Goal: Transaction & Acquisition: Purchase product/service

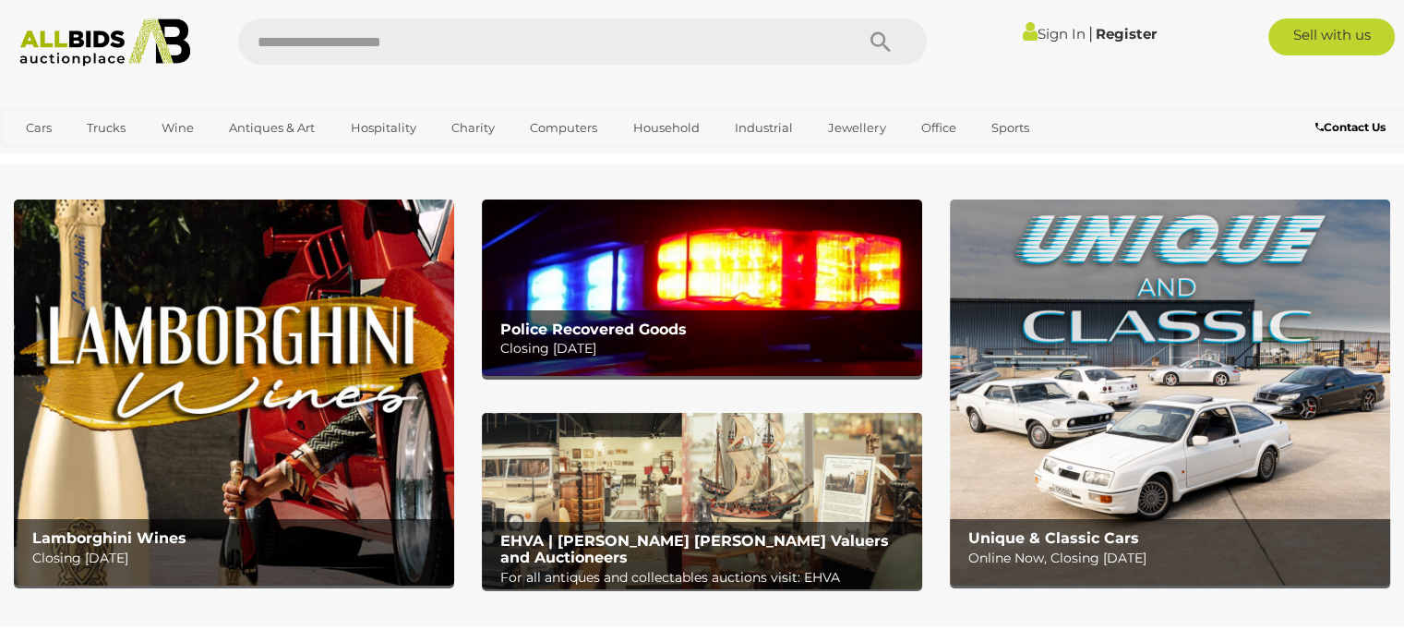
click at [1052, 28] on link "Sign In" at bounding box center [1053, 34] width 63 height 18
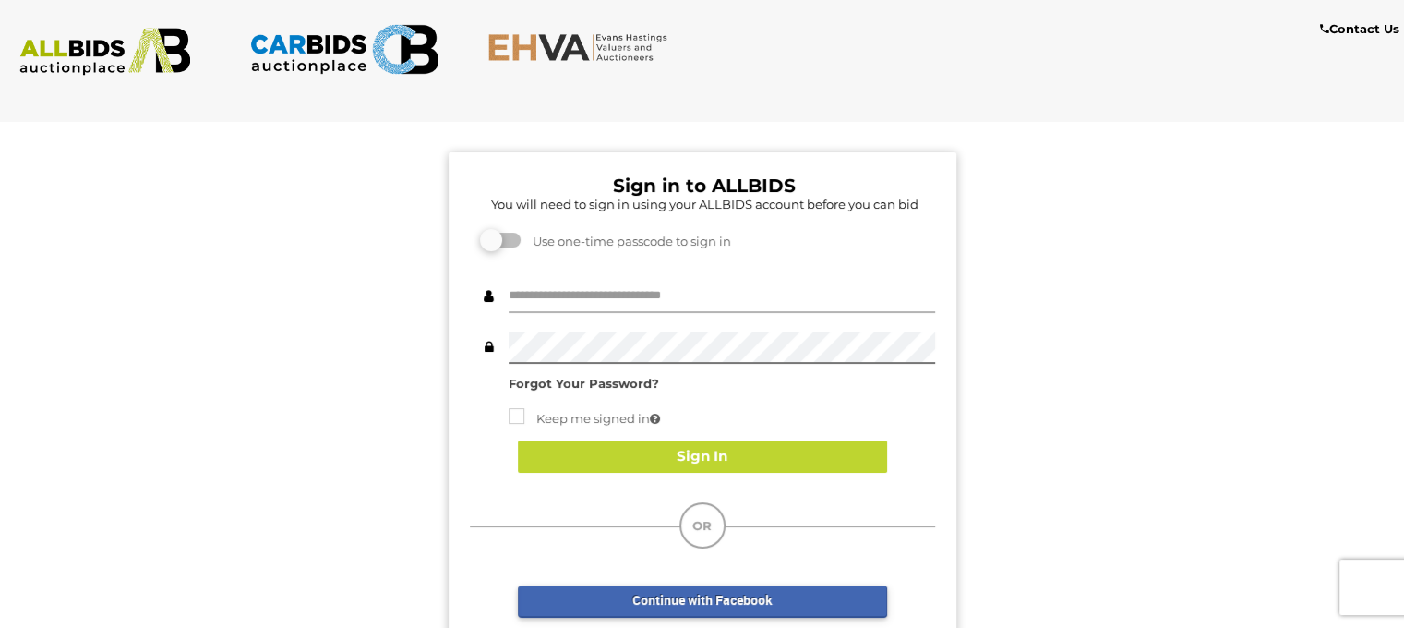
type input "**********"
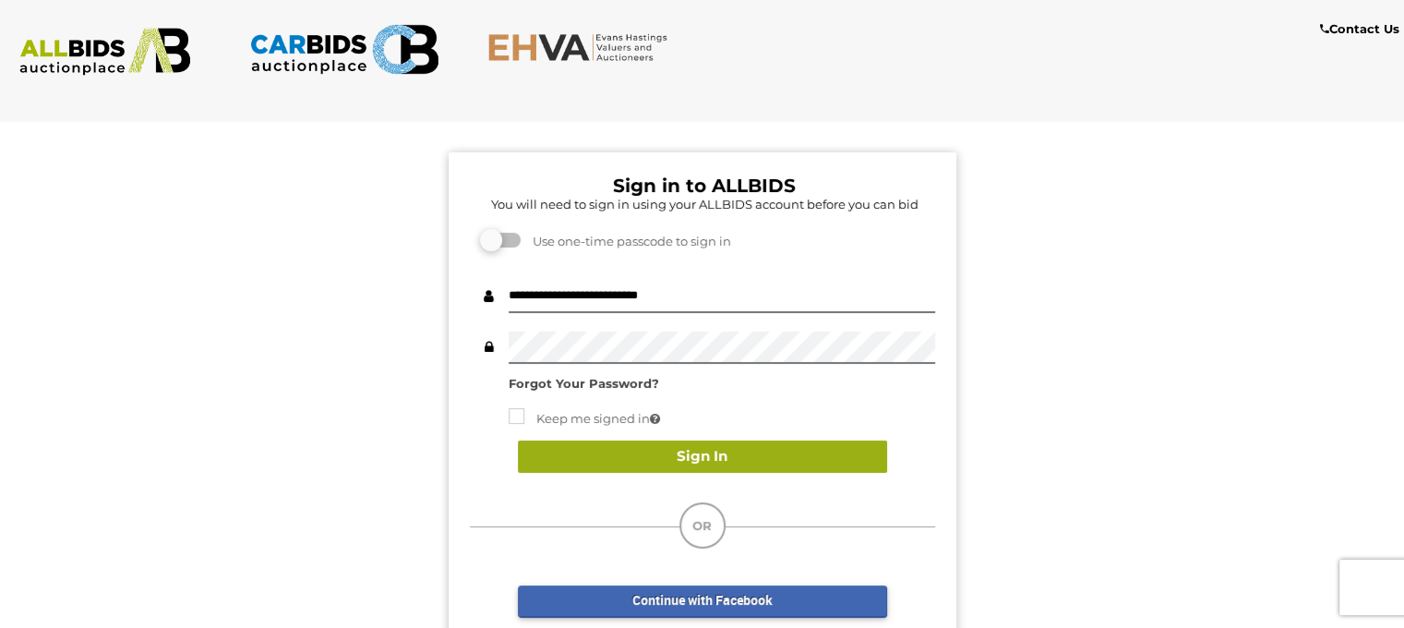
drag, startPoint x: 679, startPoint y: 472, endPoint x: 678, endPoint y: 460, distance: 12.1
click at [678, 460] on div "Sign In" at bounding box center [702, 456] width 465 height 69
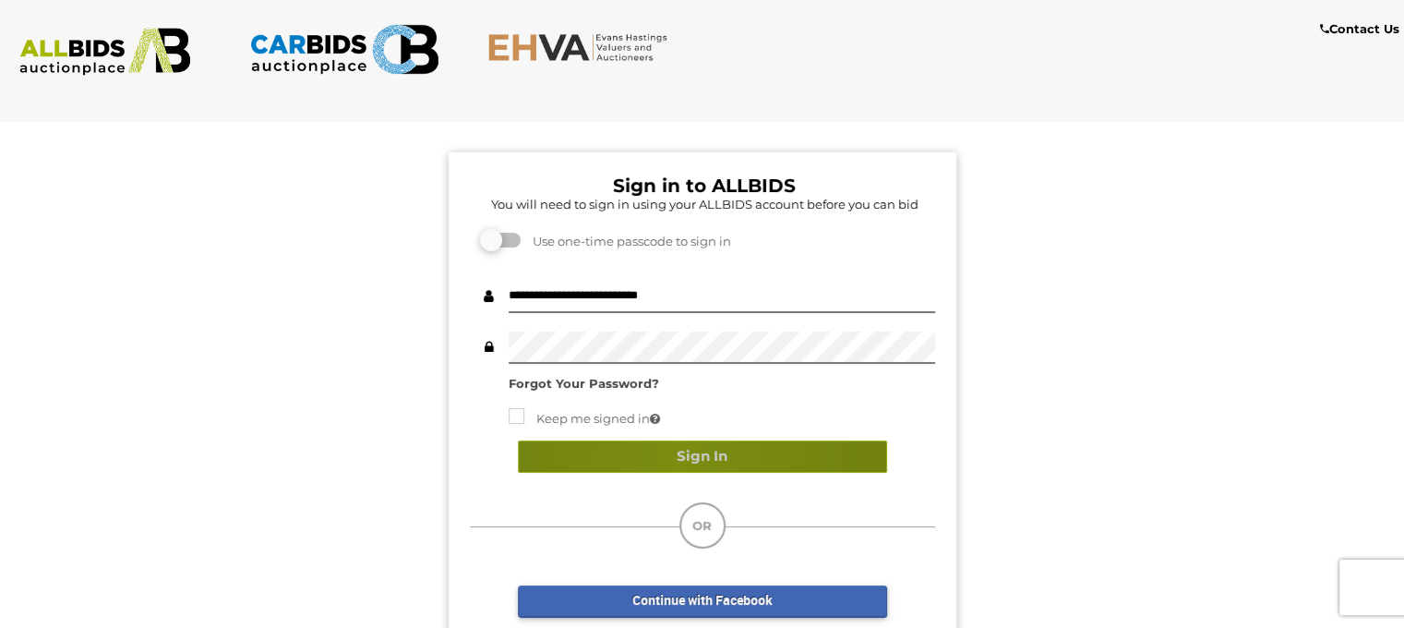
click at [678, 460] on button "Sign In" at bounding box center [702, 456] width 369 height 32
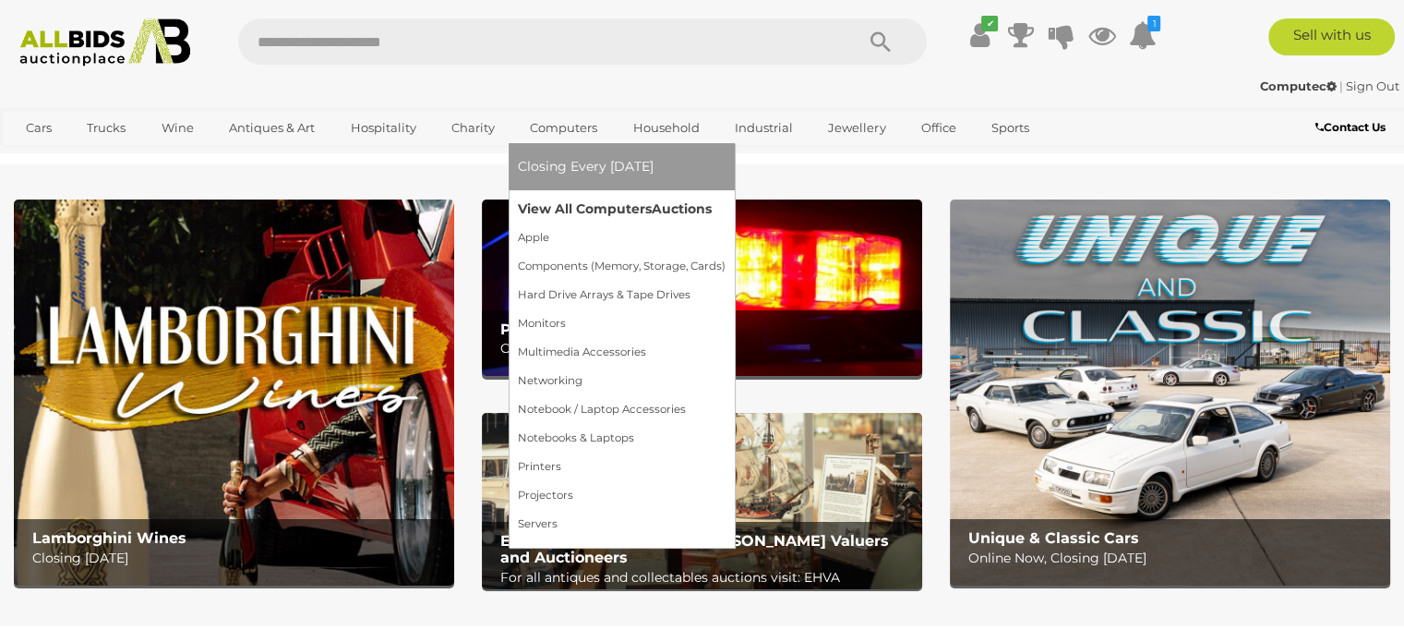
click at [562, 203] on link "View All Computers Auctions" at bounding box center [622, 209] width 208 height 29
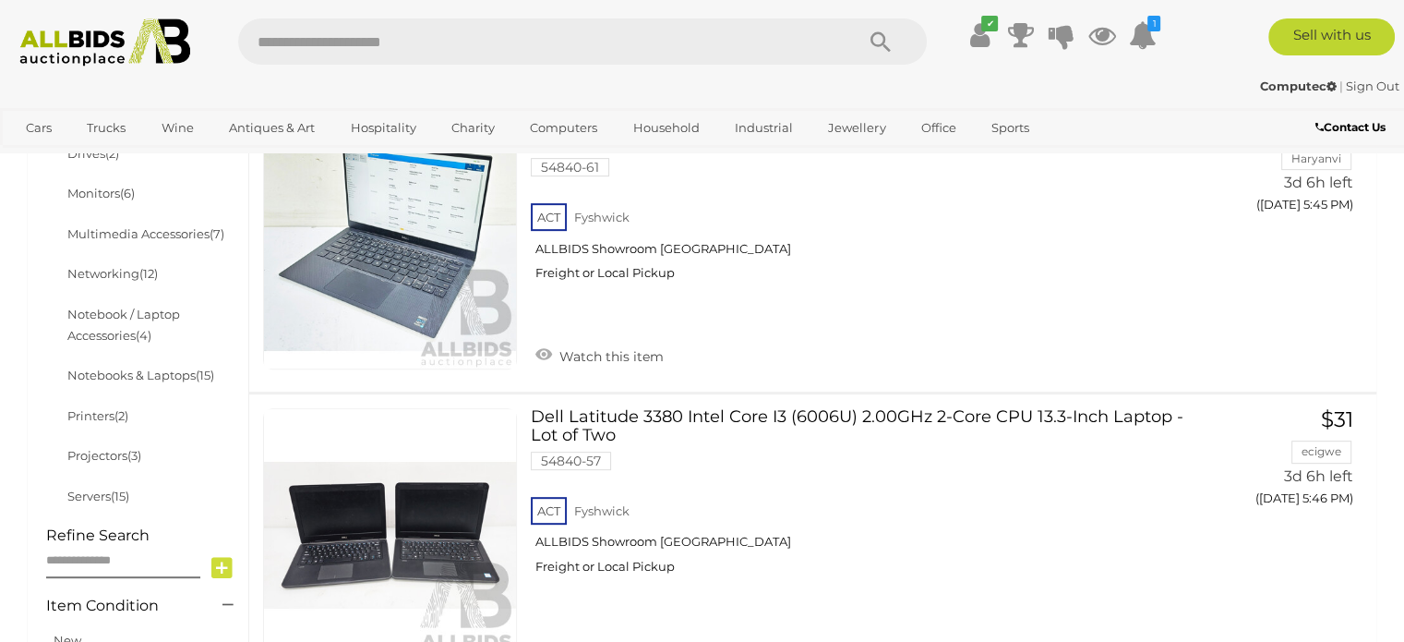
scroll to position [623, 0]
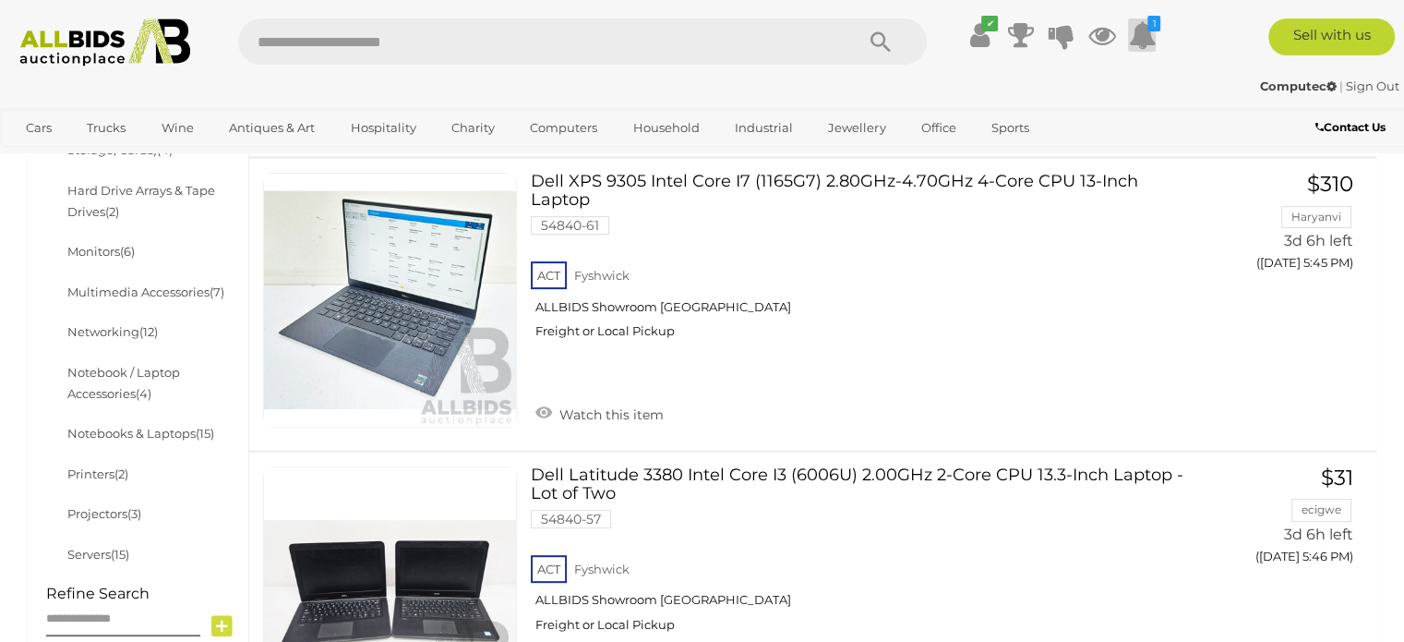
click at [1146, 26] on icon at bounding box center [1142, 34] width 28 height 33
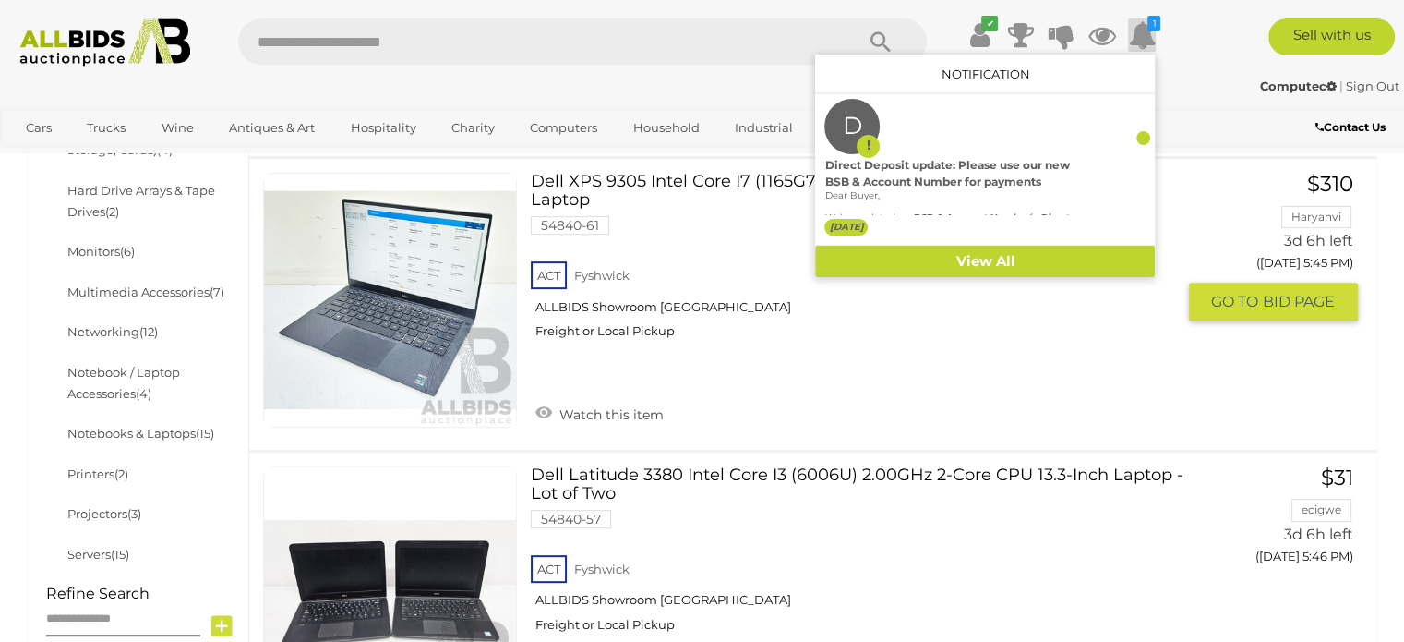
click at [1181, 188] on div "$310" at bounding box center [1264, 184] width 179 height 23
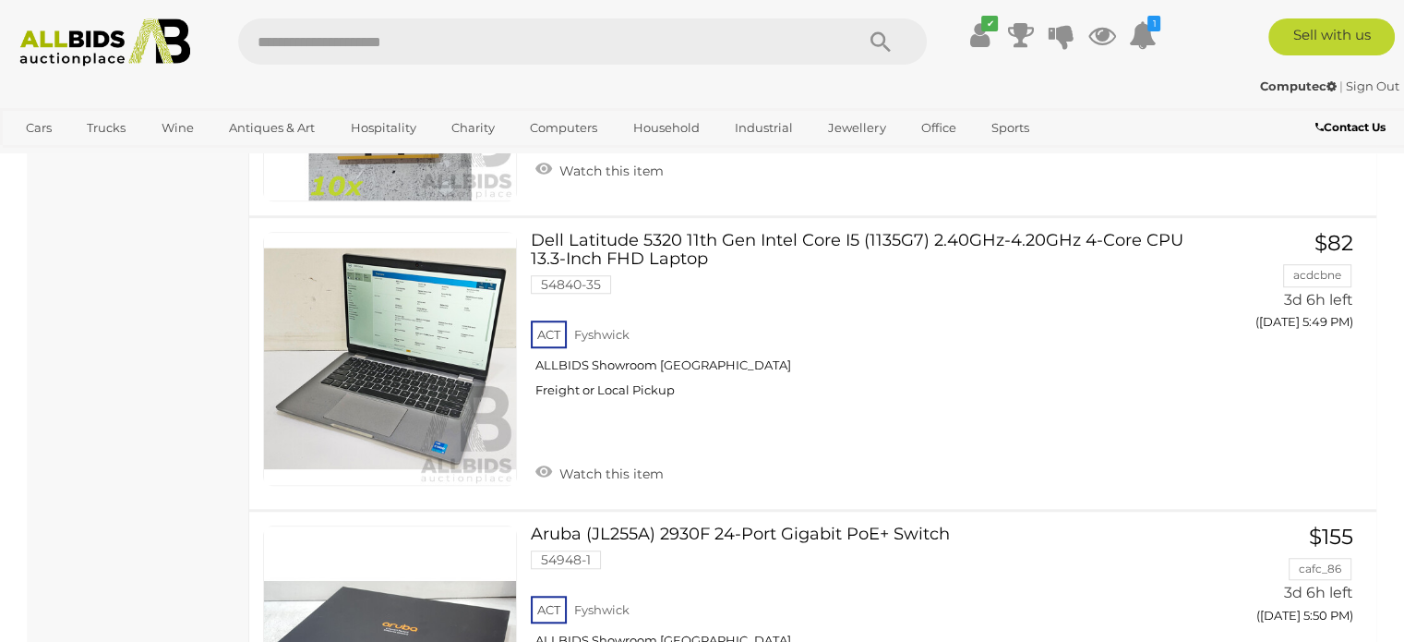
scroll to position [1436, 0]
click at [462, 371] on link at bounding box center [390, 358] width 254 height 254
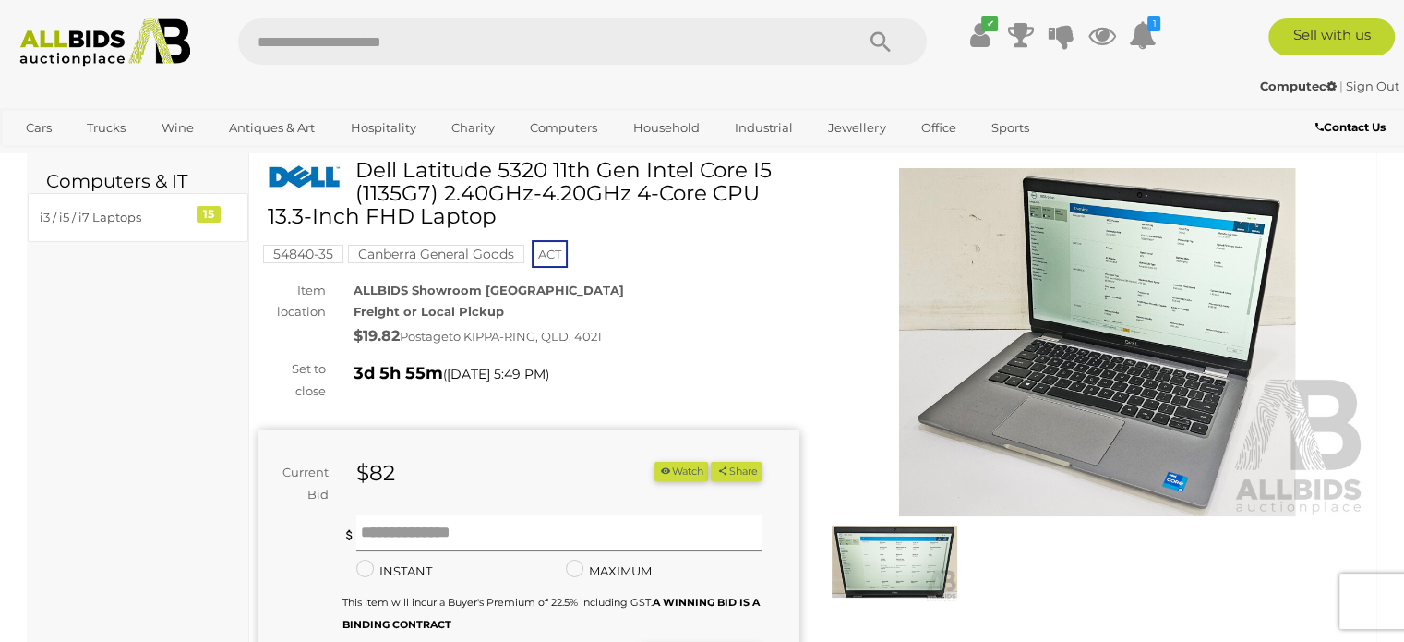
scroll to position [67, 0]
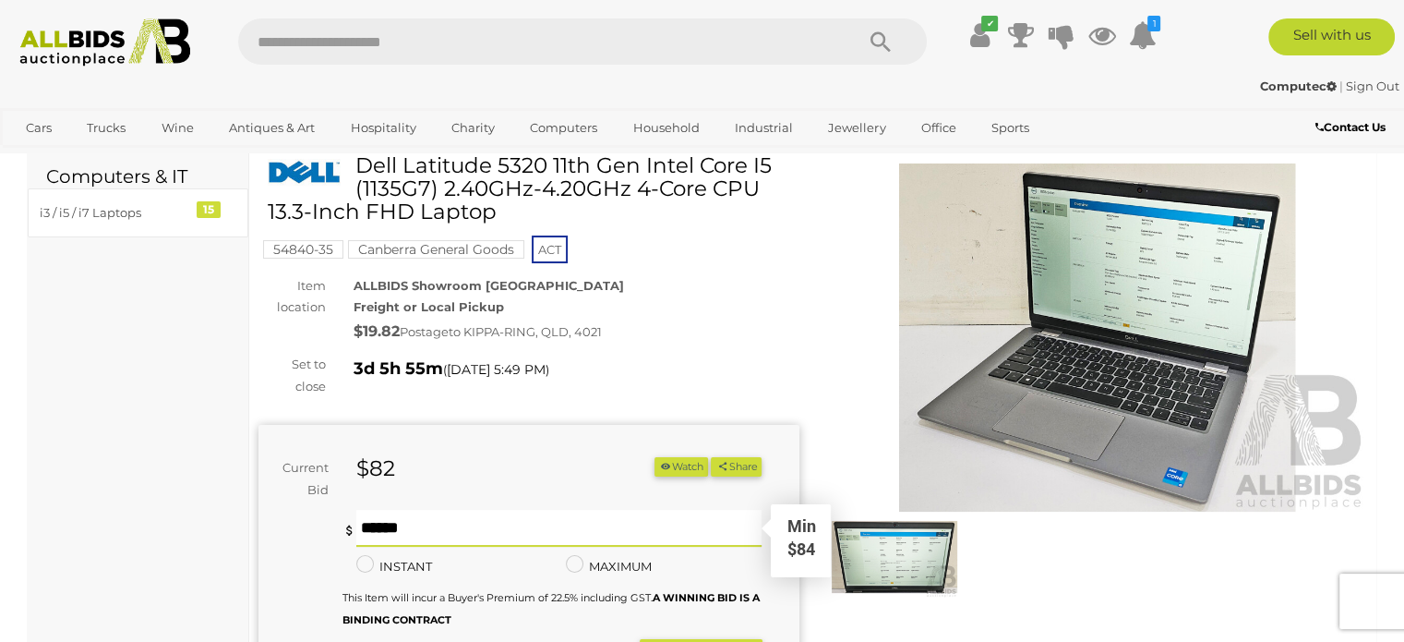
click at [492, 527] on input "text" at bounding box center [559, 528] width 406 height 37
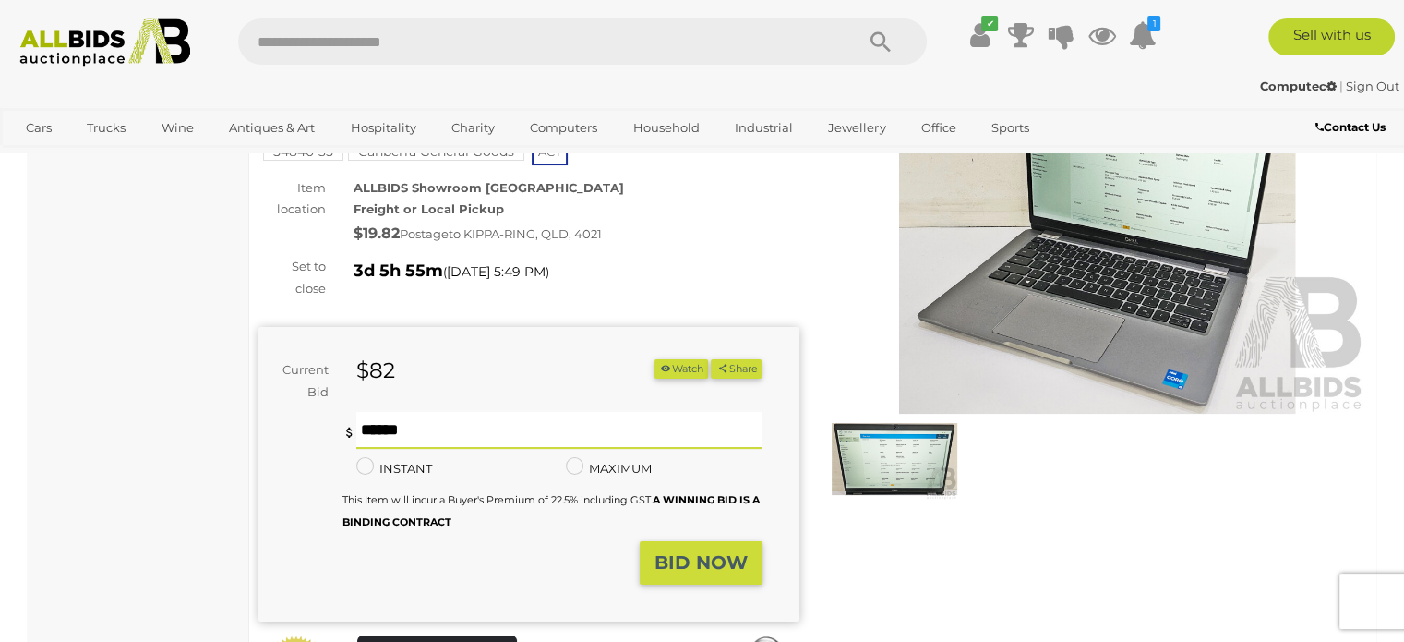
scroll to position [199, 0]
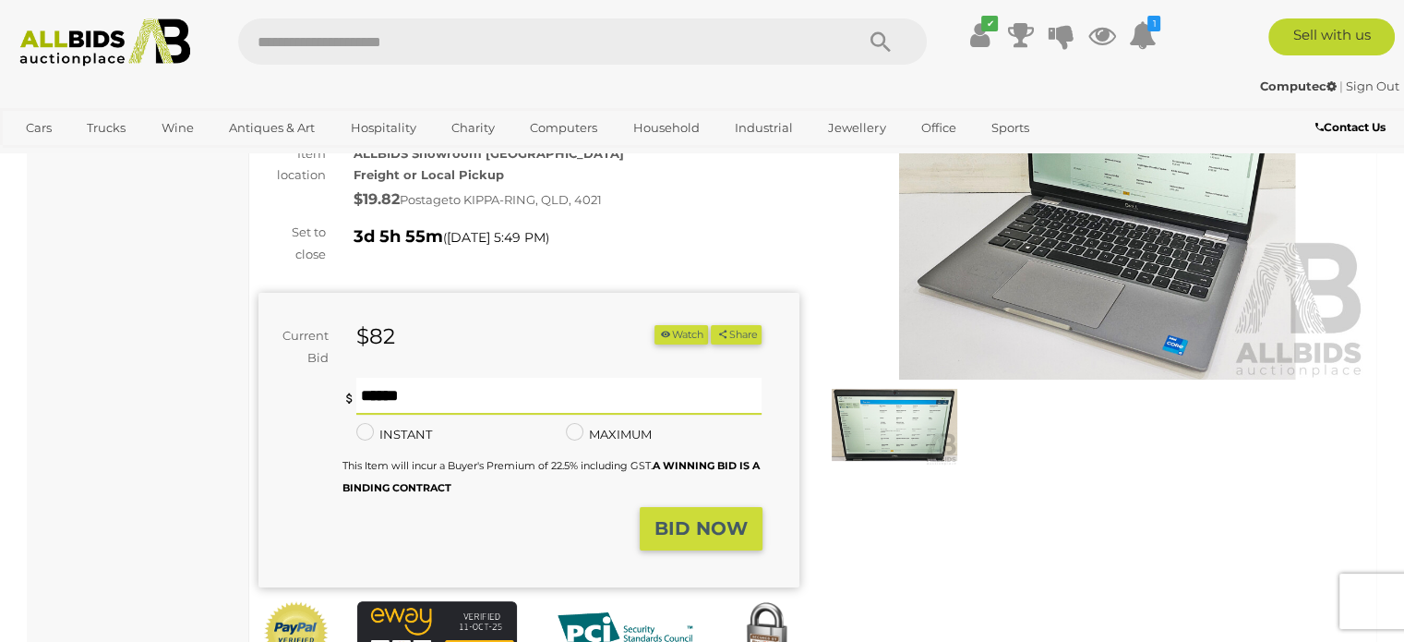
type input "***"
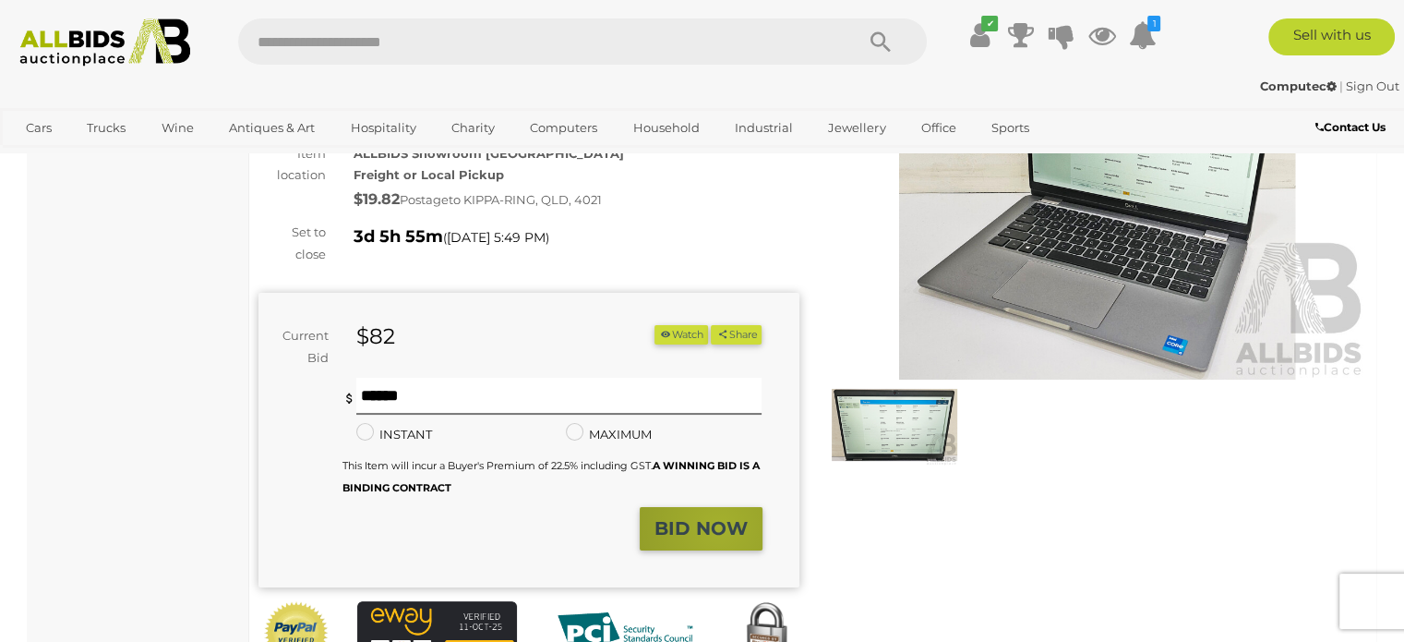
click at [720, 525] on strong "BID NOW" at bounding box center [701, 528] width 93 height 22
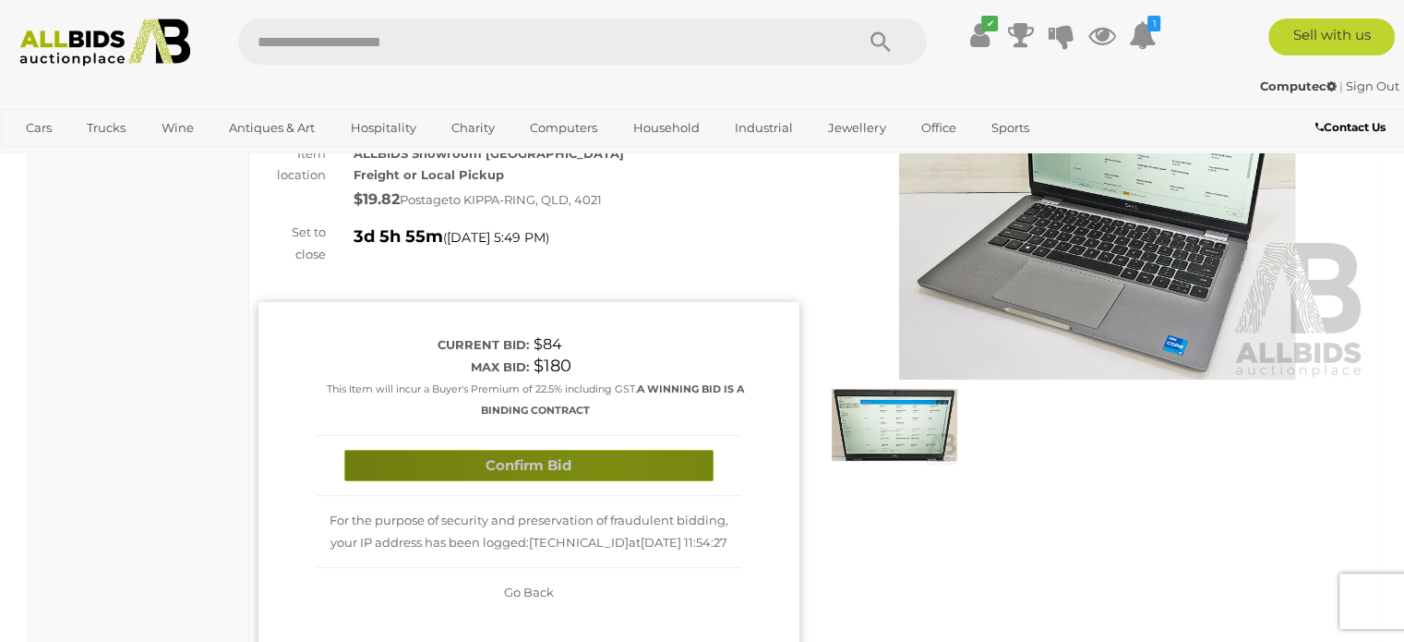
click at [606, 463] on button "Confirm Bid" at bounding box center [528, 466] width 369 height 32
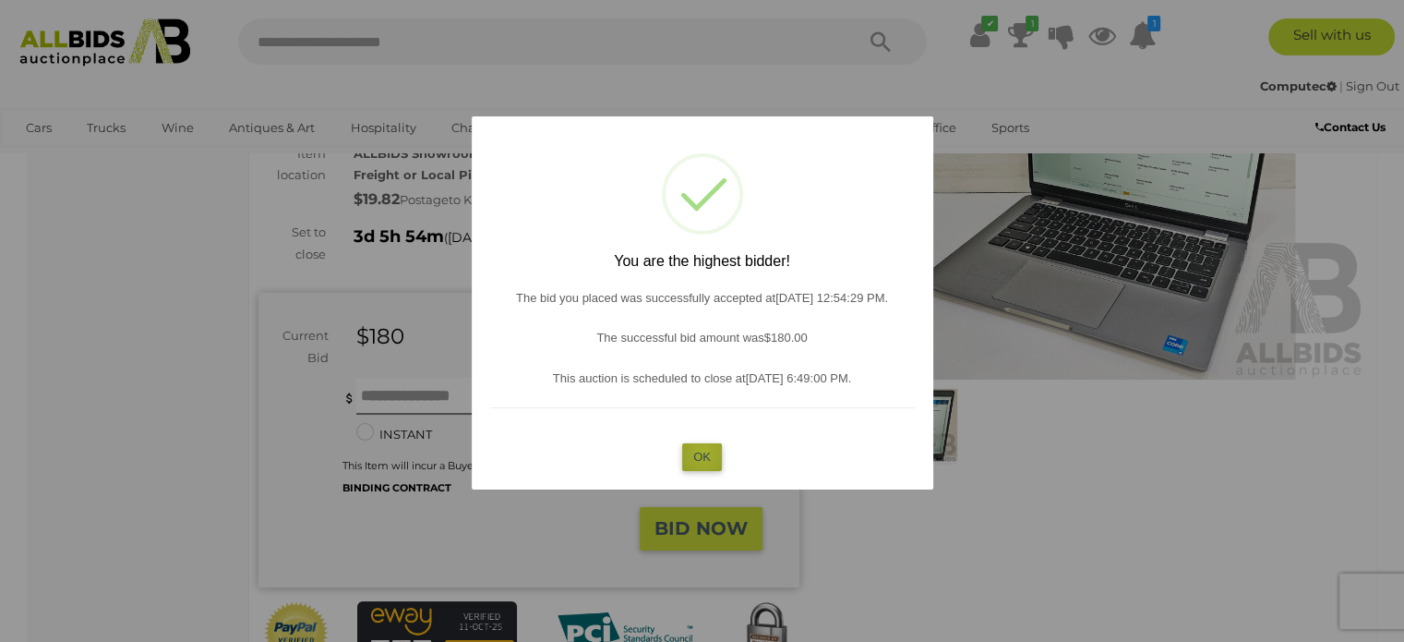
click at [703, 453] on button "OK" at bounding box center [702, 456] width 40 height 27
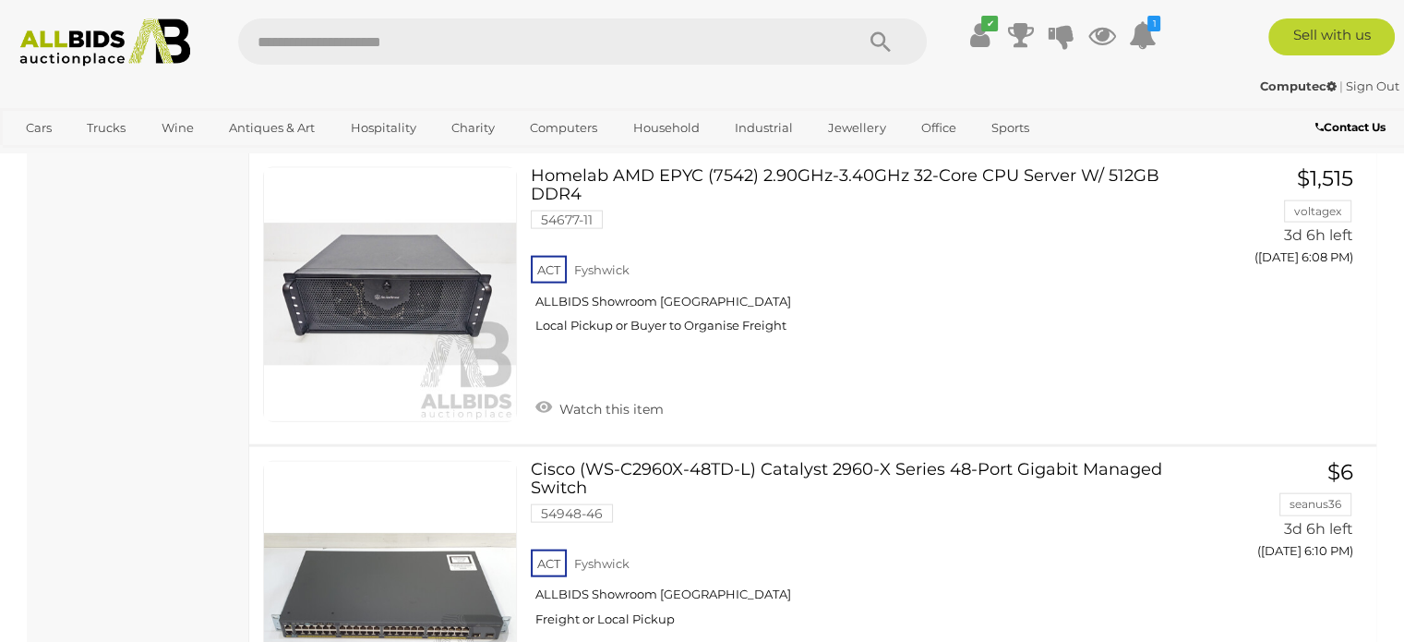
scroll to position [4097, 0]
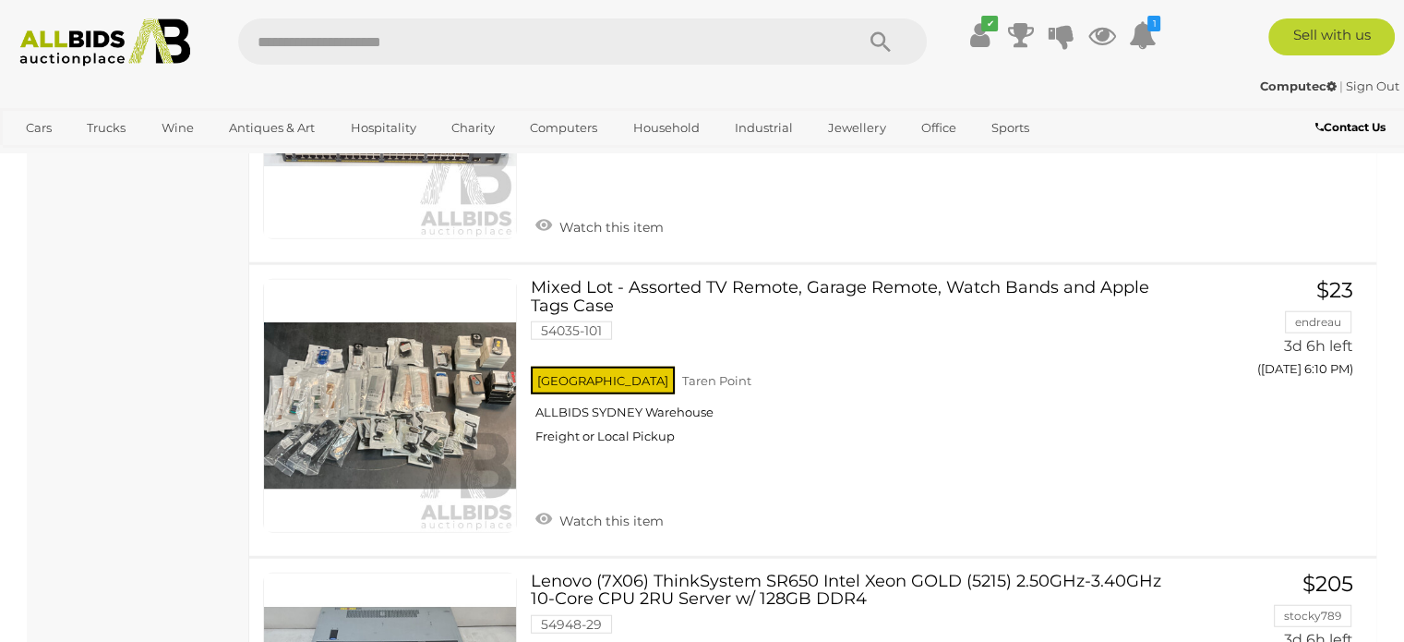
click at [1311, 464] on div "Mixed Lot - Assorted TV Remote, Garage Remote, Watch Bands and Apple Tags Case …" at bounding box center [812, 410] width 1155 height 291
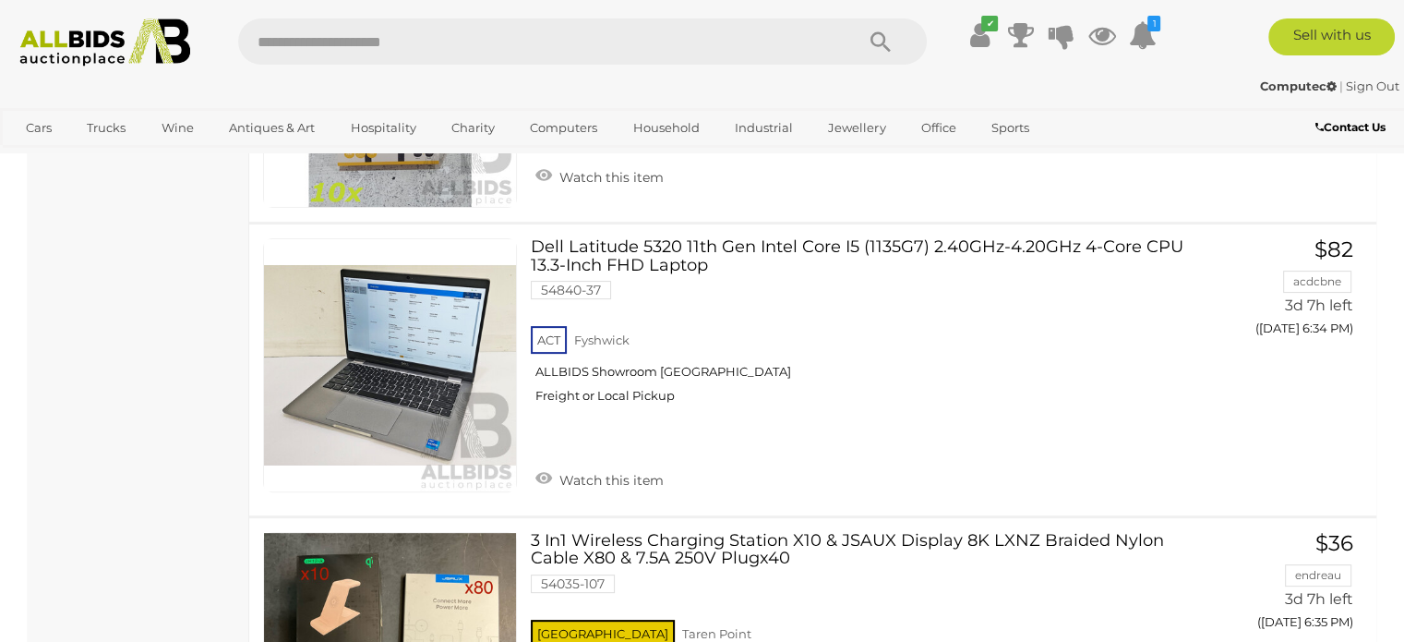
scroll to position [7501, 0]
click at [426, 370] on link at bounding box center [390, 366] width 254 height 254
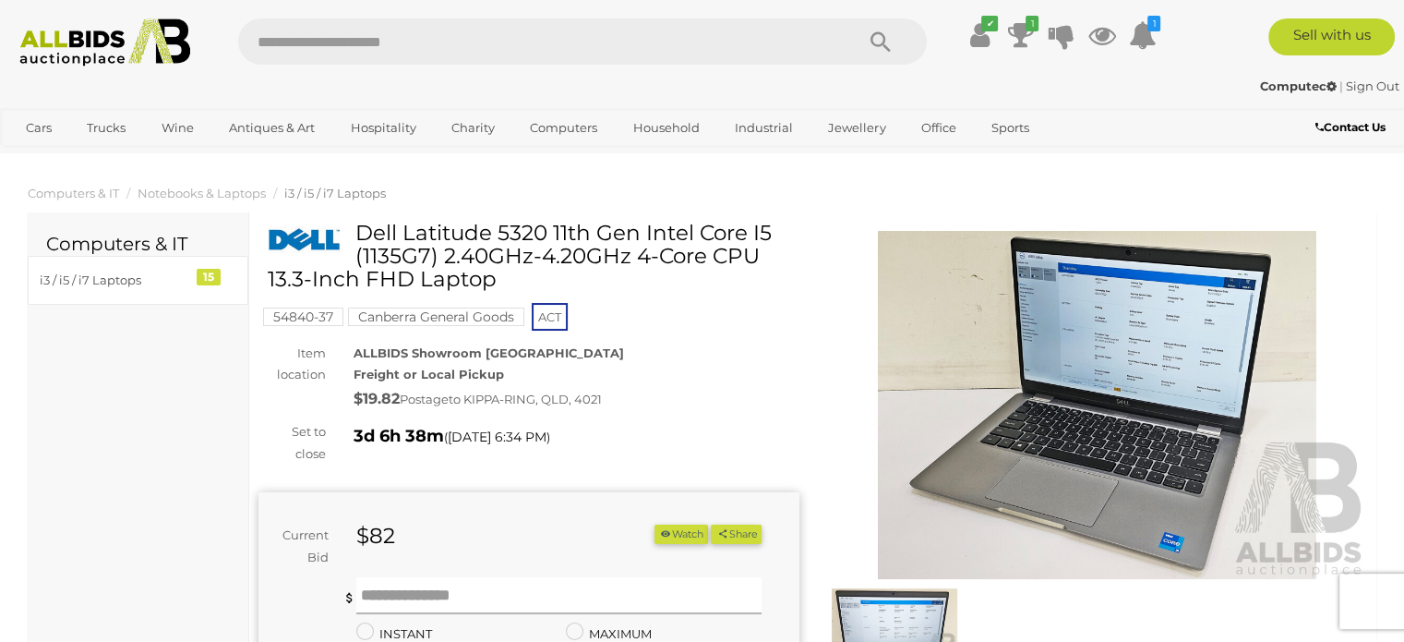
click at [465, 592] on input "text" at bounding box center [559, 595] width 406 height 37
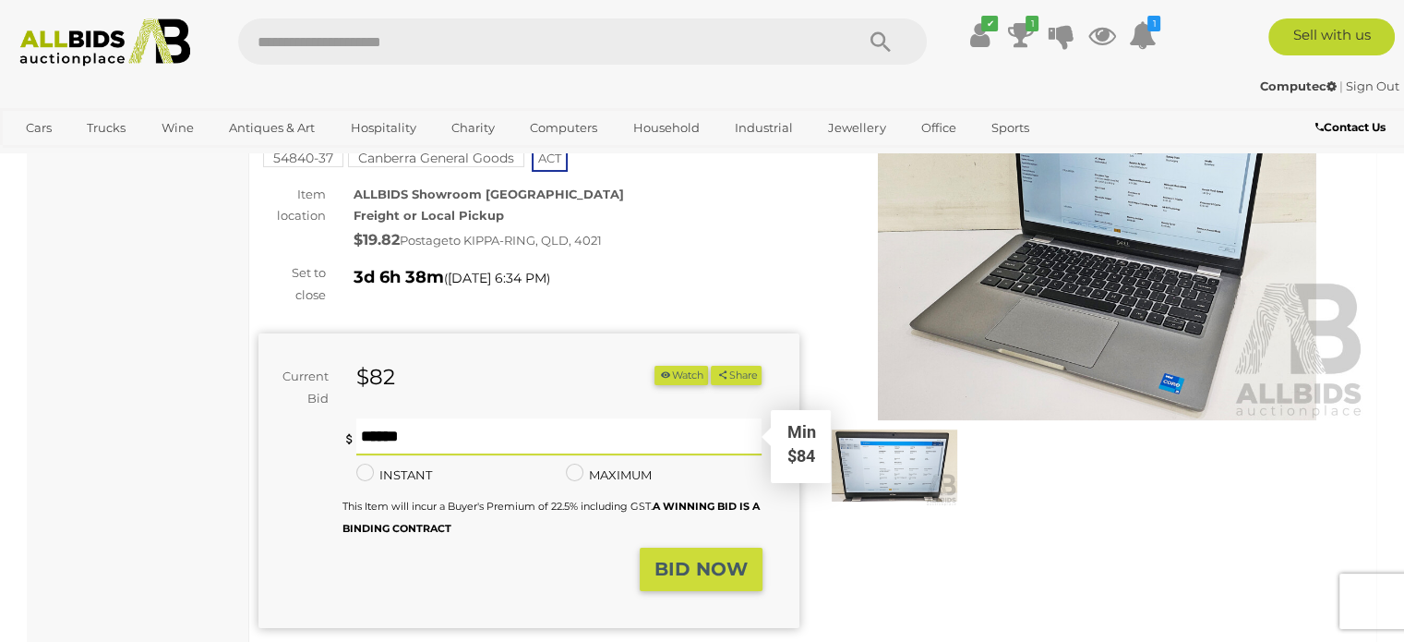
scroll to position [160, 0]
type input "***"
click at [686, 571] on strong "BID NOW" at bounding box center [701, 568] width 93 height 22
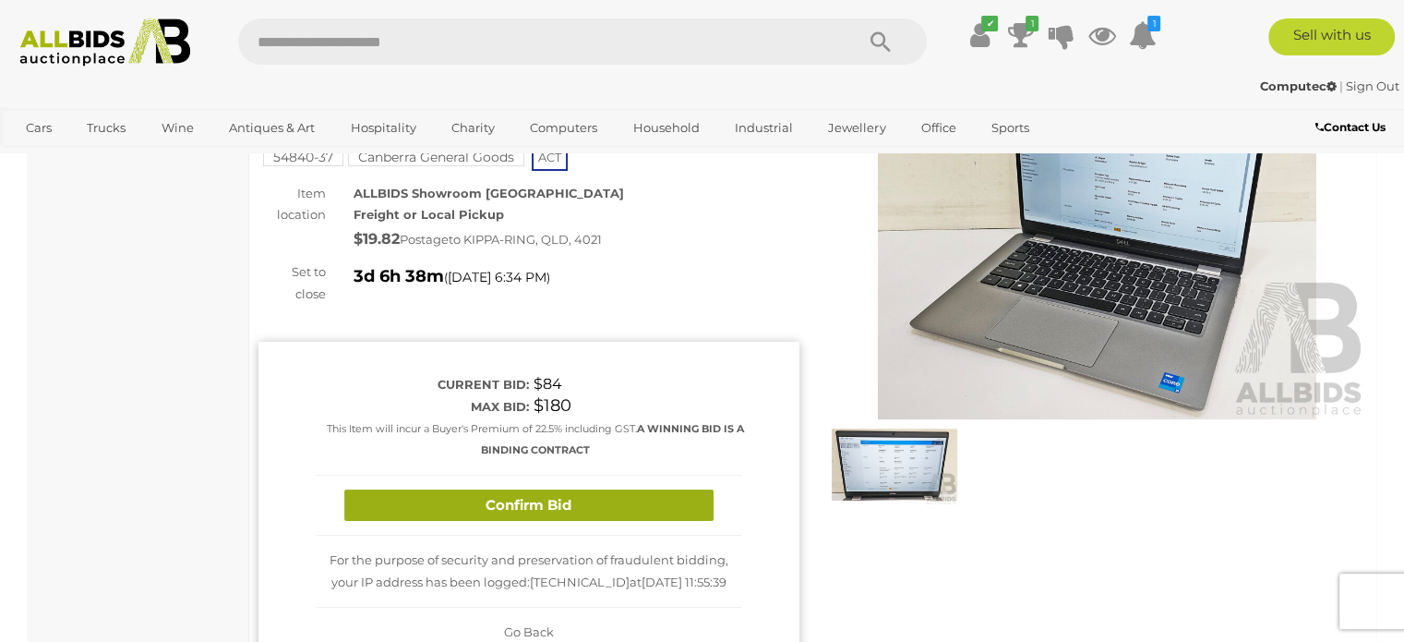
click at [669, 511] on button "Confirm Bid" at bounding box center [528, 505] width 369 height 32
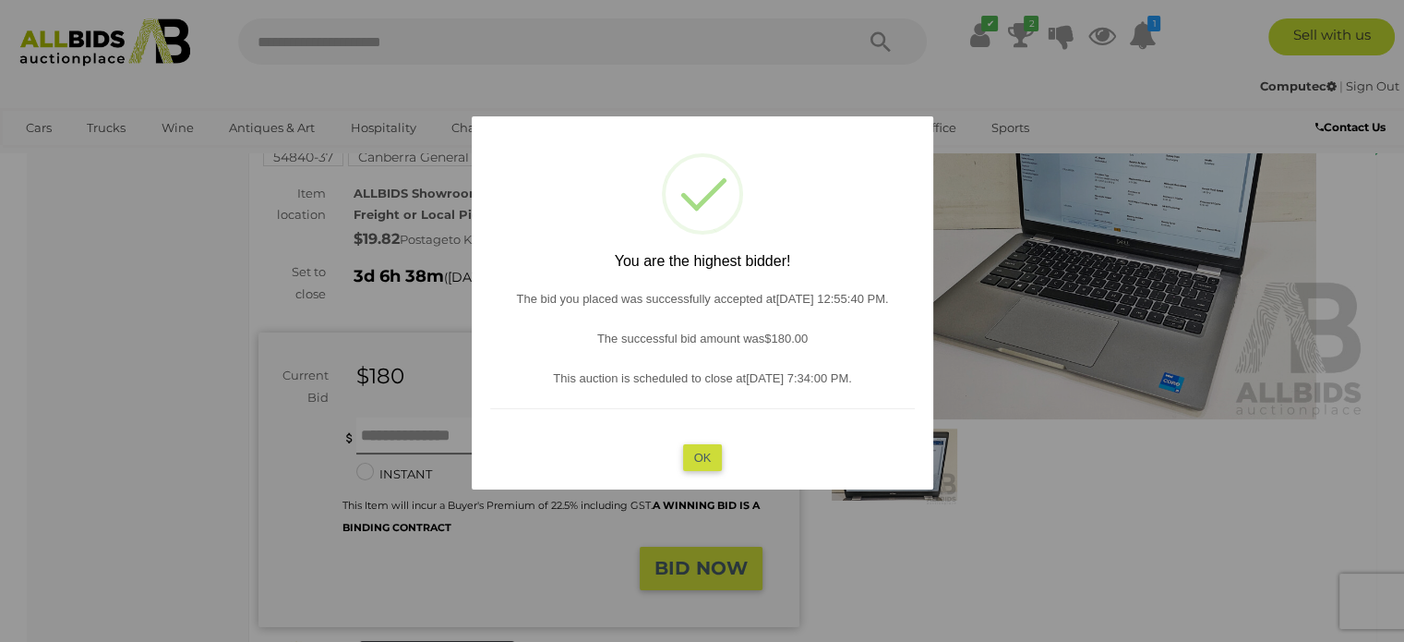
click at [709, 451] on button "OK" at bounding box center [702, 456] width 40 height 27
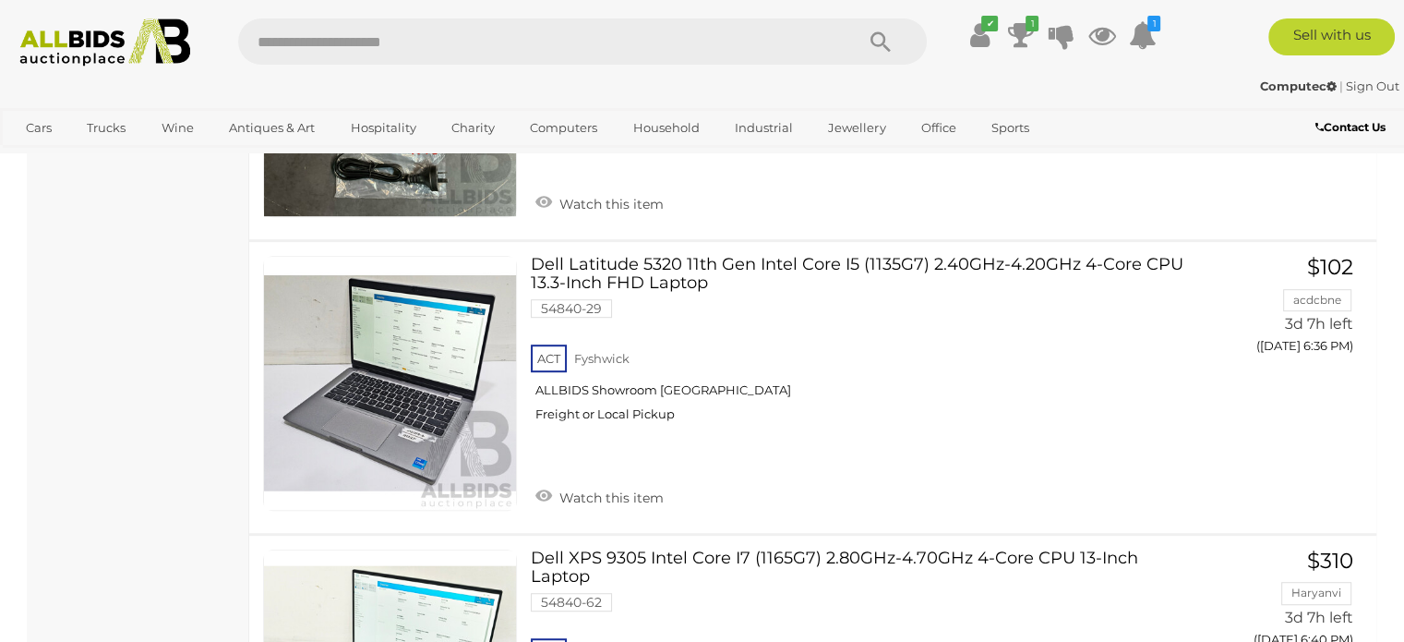
scroll to position [8070, 0]
click at [409, 399] on link at bounding box center [390, 384] width 254 height 254
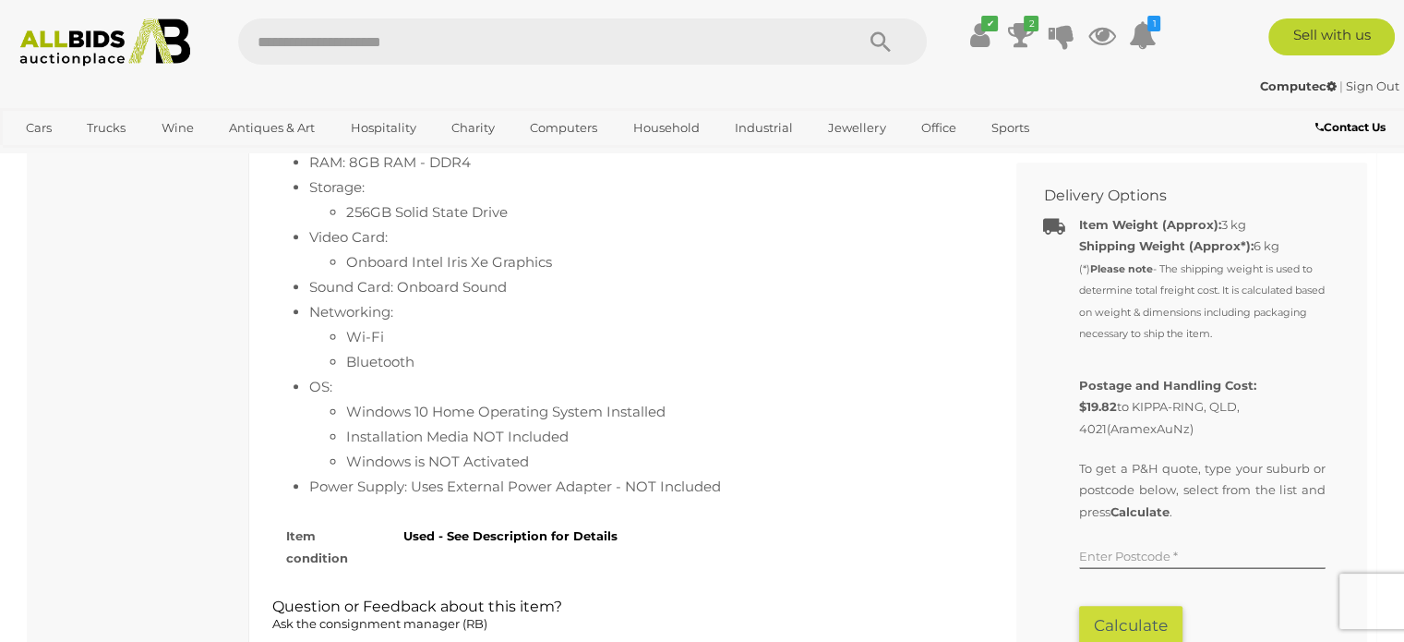
scroll to position [1085, 0]
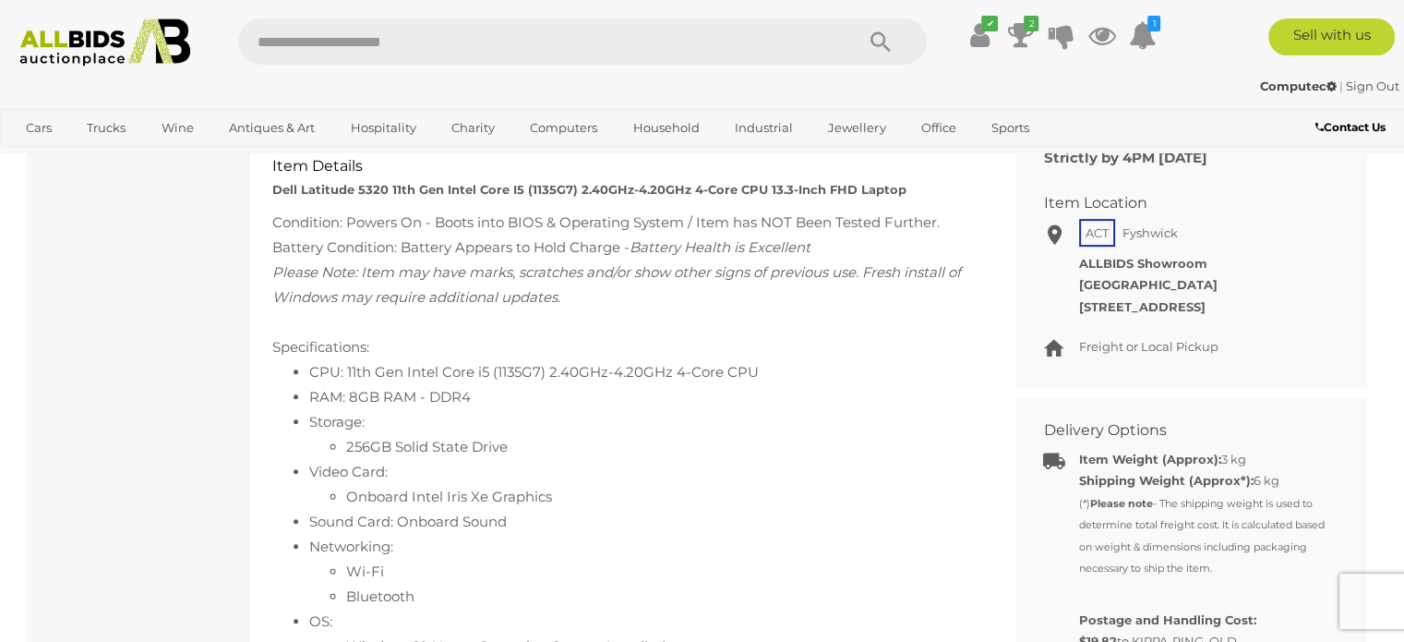
click at [763, 579] on li "Wi-Fi" at bounding box center [660, 571] width 629 height 25
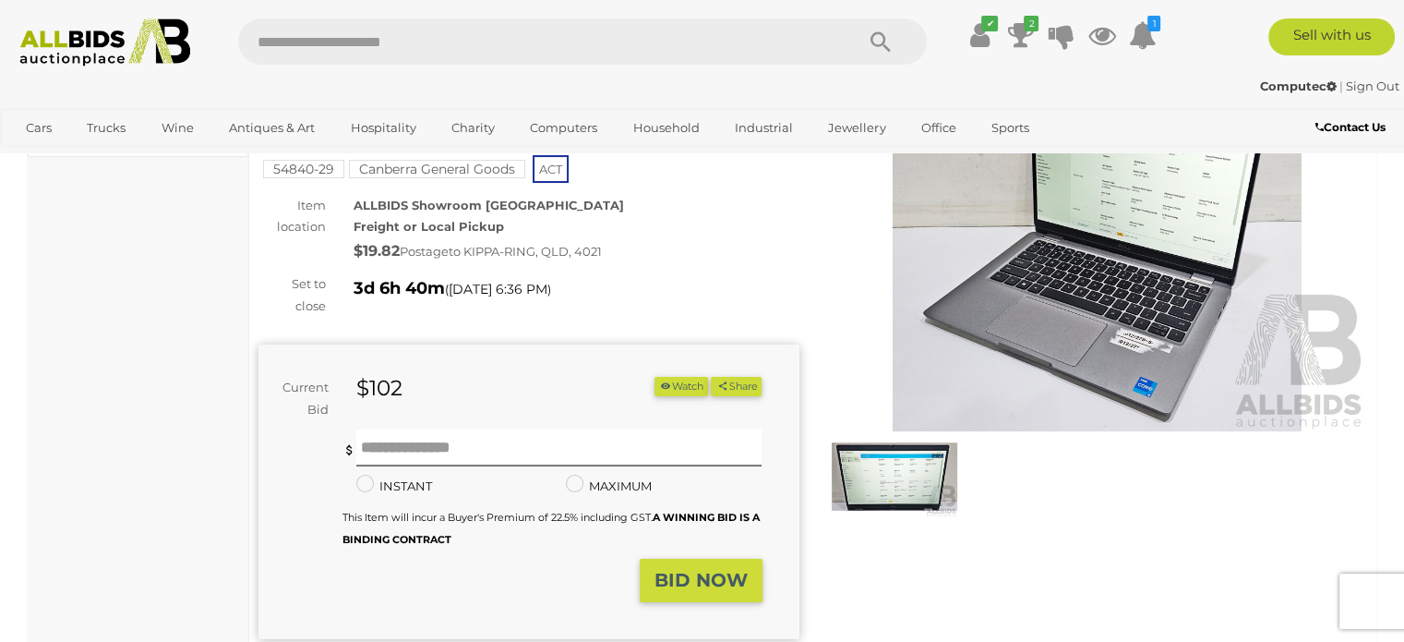
scroll to position [187, 0]
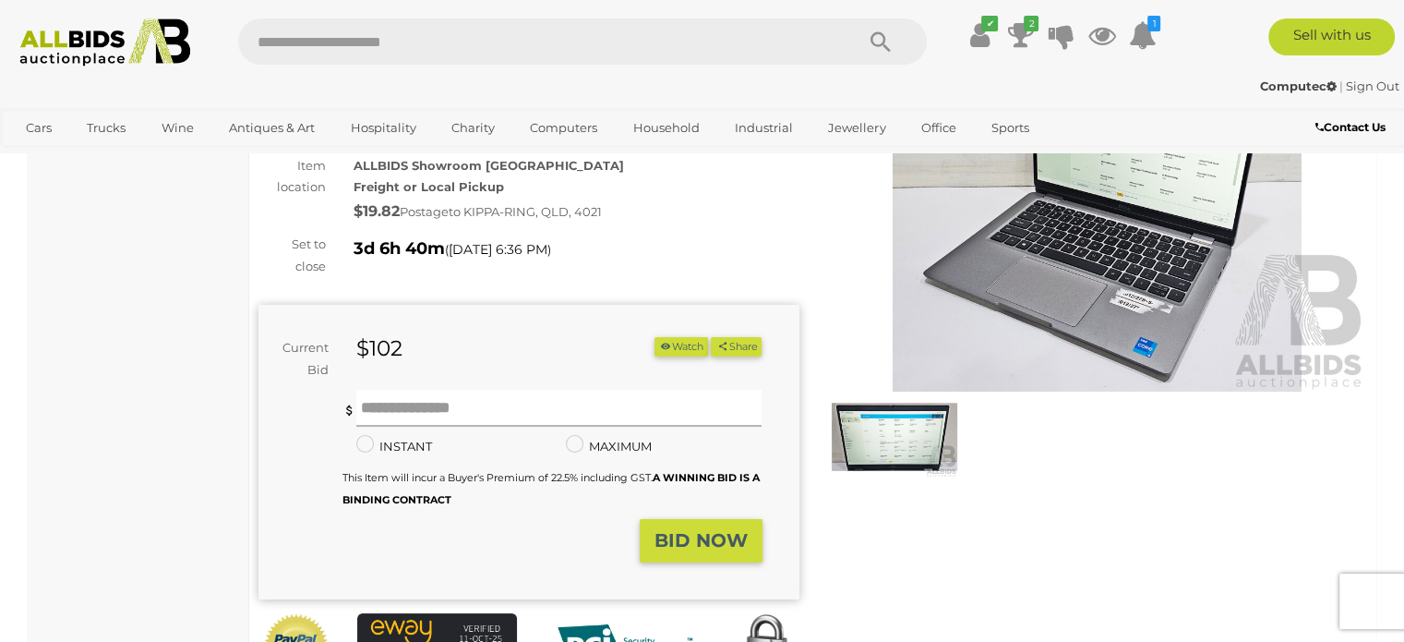
click at [673, 411] on input "text" at bounding box center [559, 408] width 406 height 37
type input "***"
click at [729, 539] on strong "BID NOW" at bounding box center [701, 540] width 93 height 22
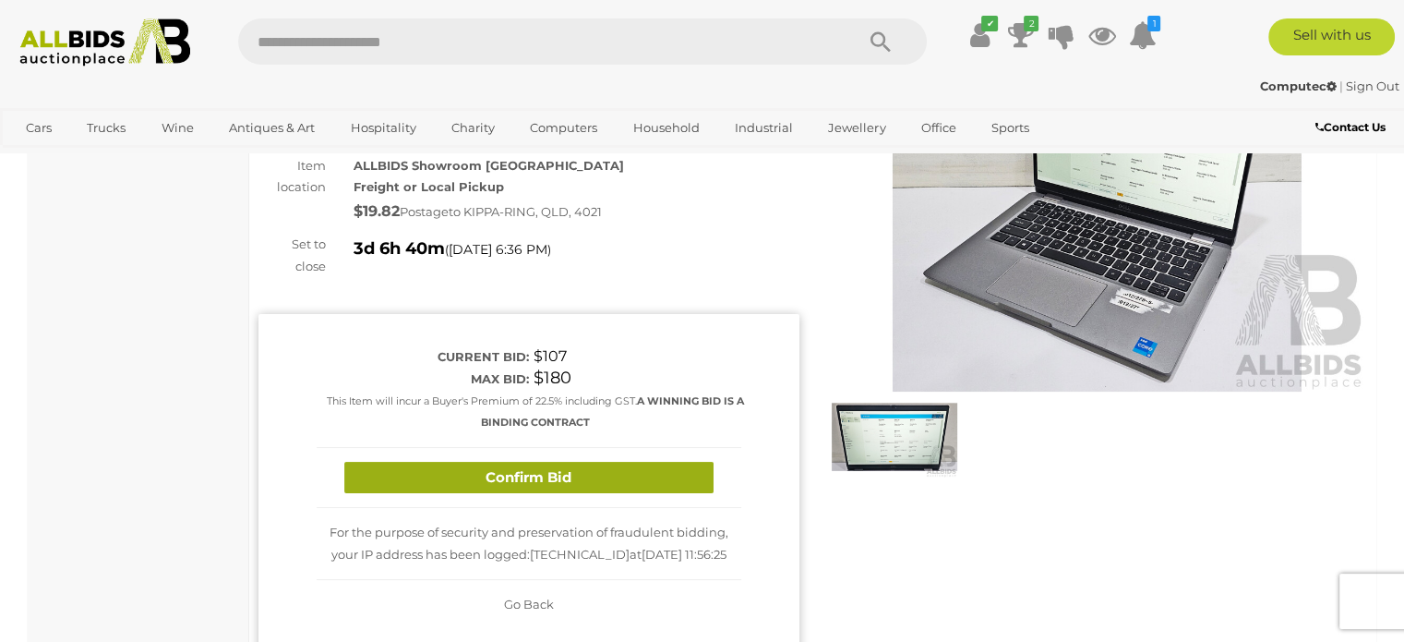
click at [662, 475] on button "Confirm Bid" at bounding box center [528, 478] width 369 height 32
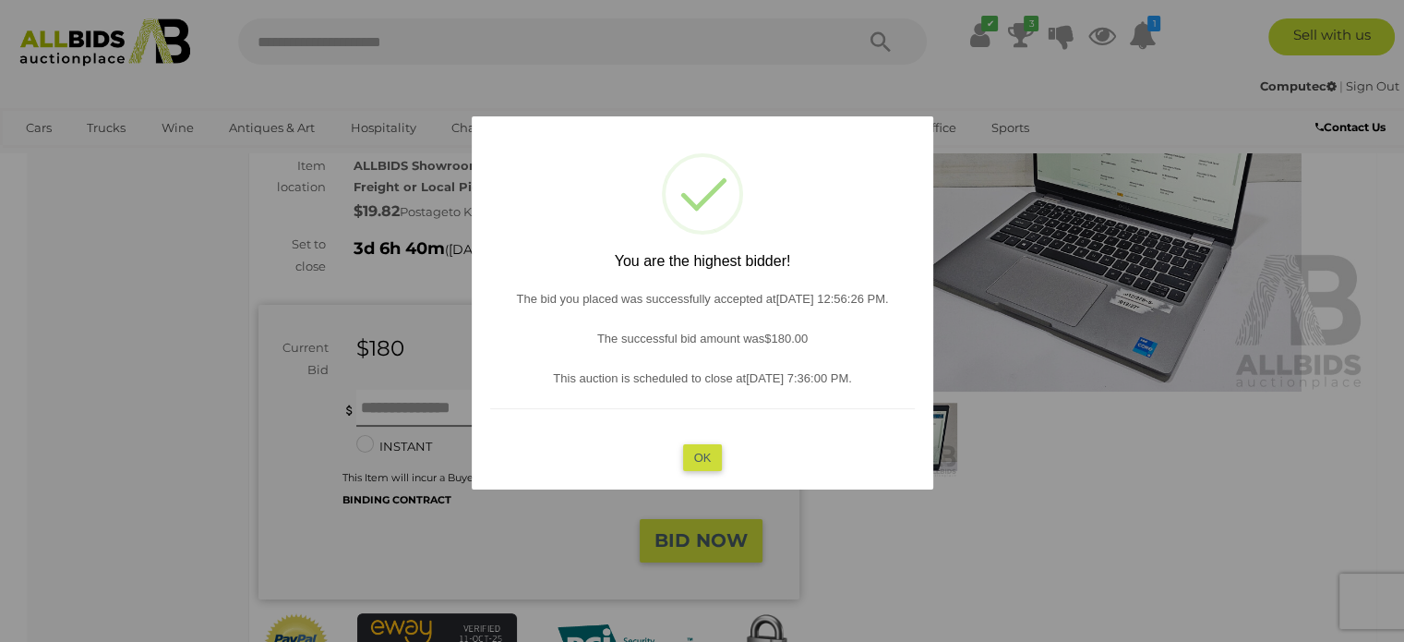
click at [705, 452] on button "OK" at bounding box center [702, 456] width 40 height 27
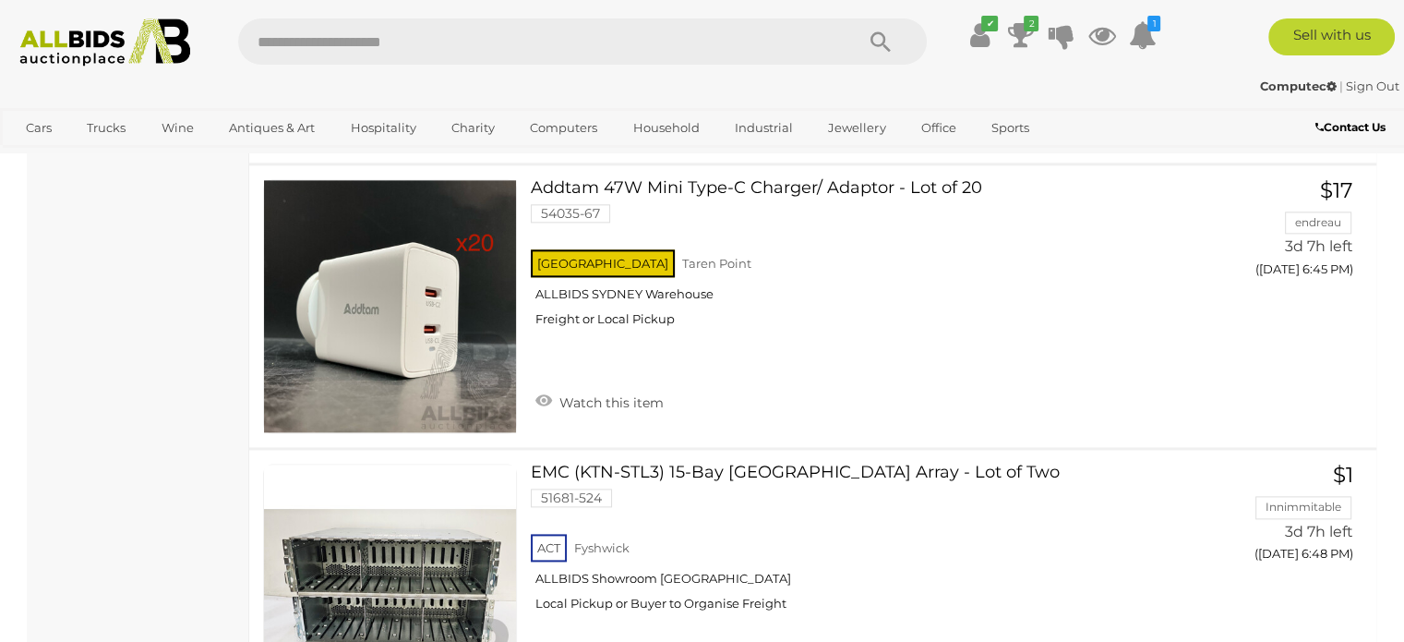
scroll to position [9212, 0]
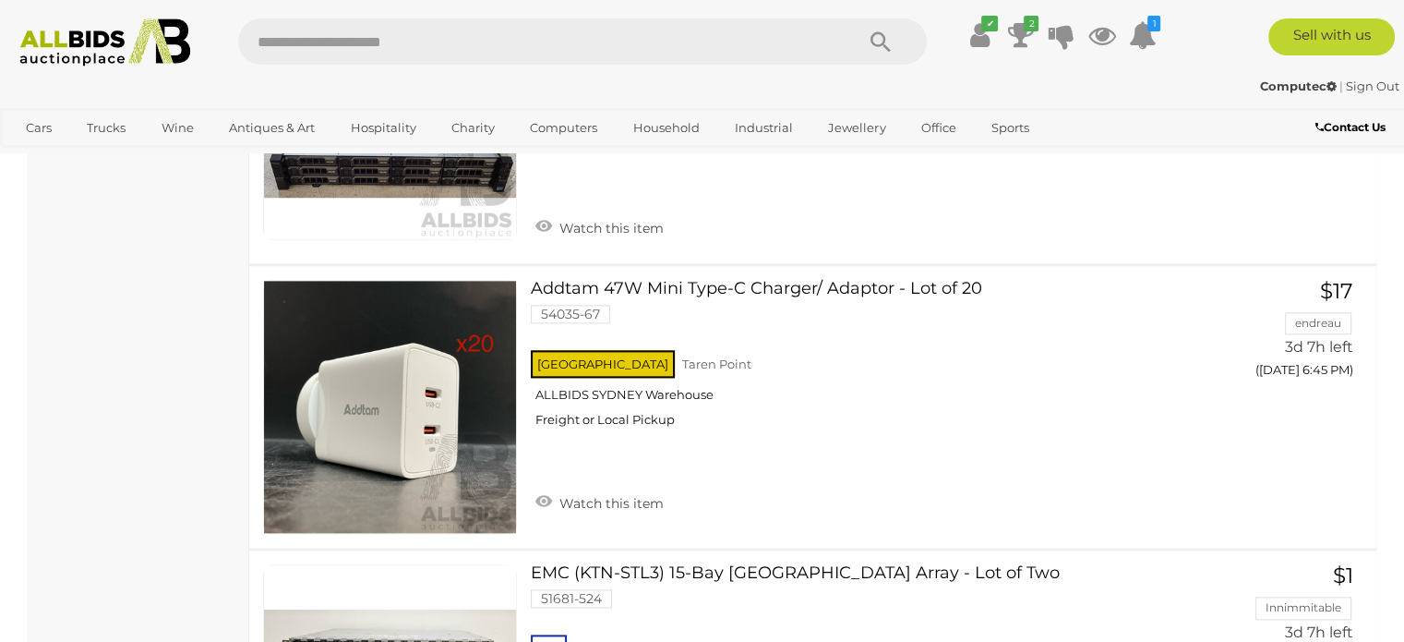
click at [404, 410] on link at bounding box center [390, 407] width 254 height 254
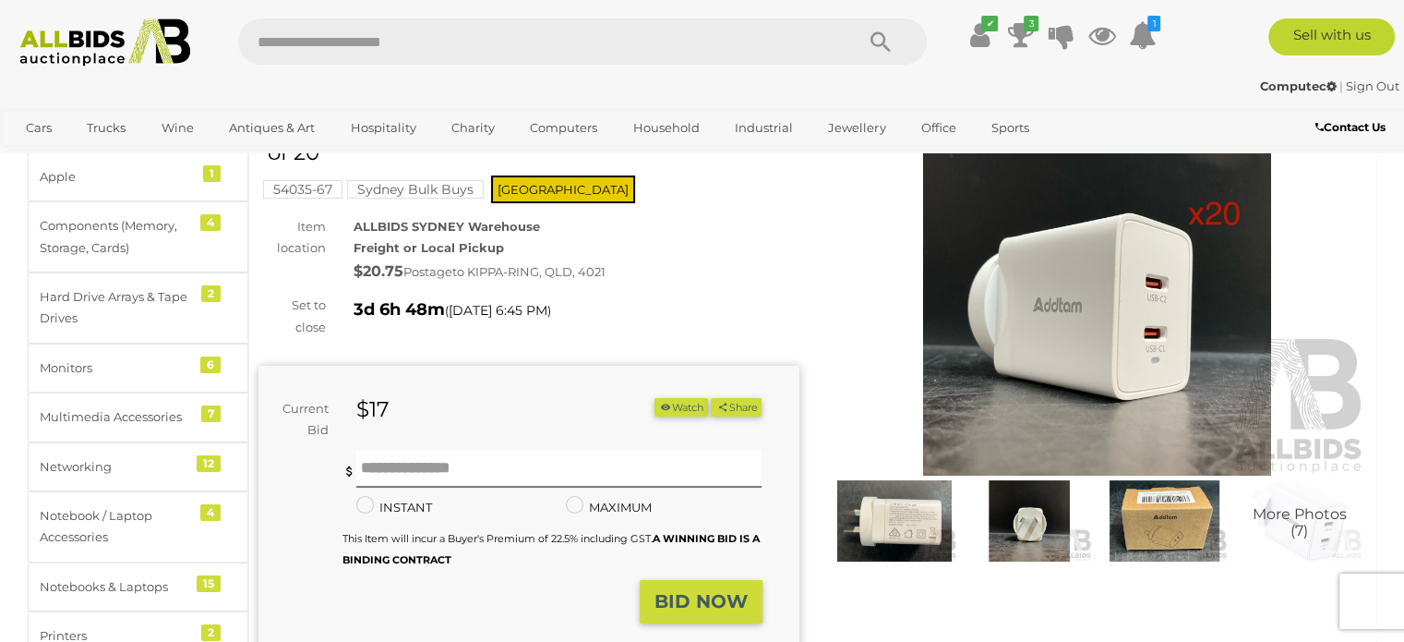
scroll to position [113, 0]
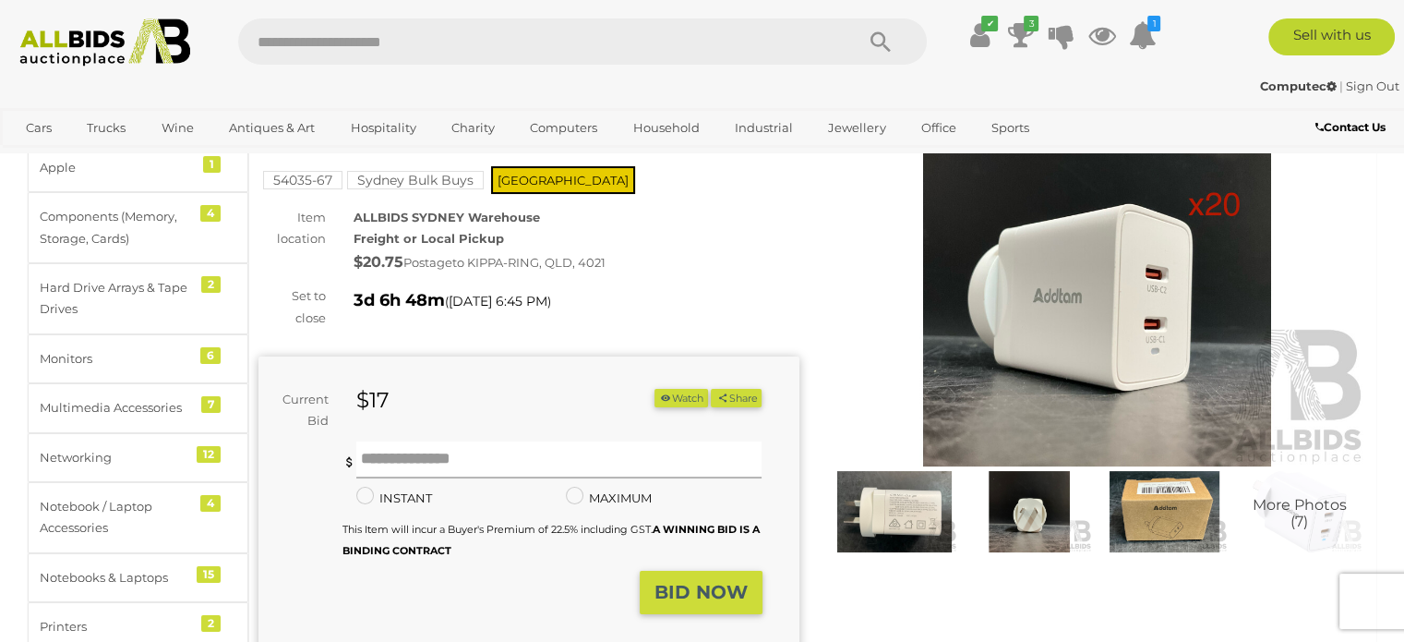
click at [569, 463] on input "text" at bounding box center [559, 459] width 406 height 37
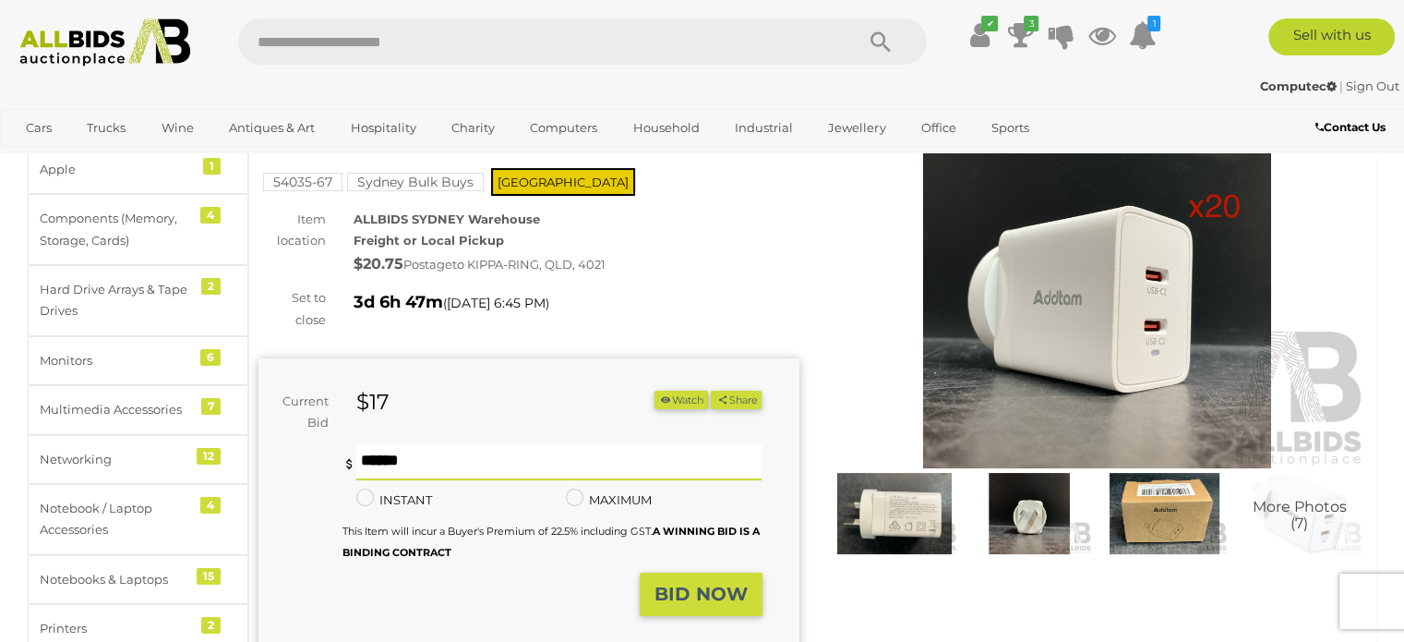
scroll to position [106, 0]
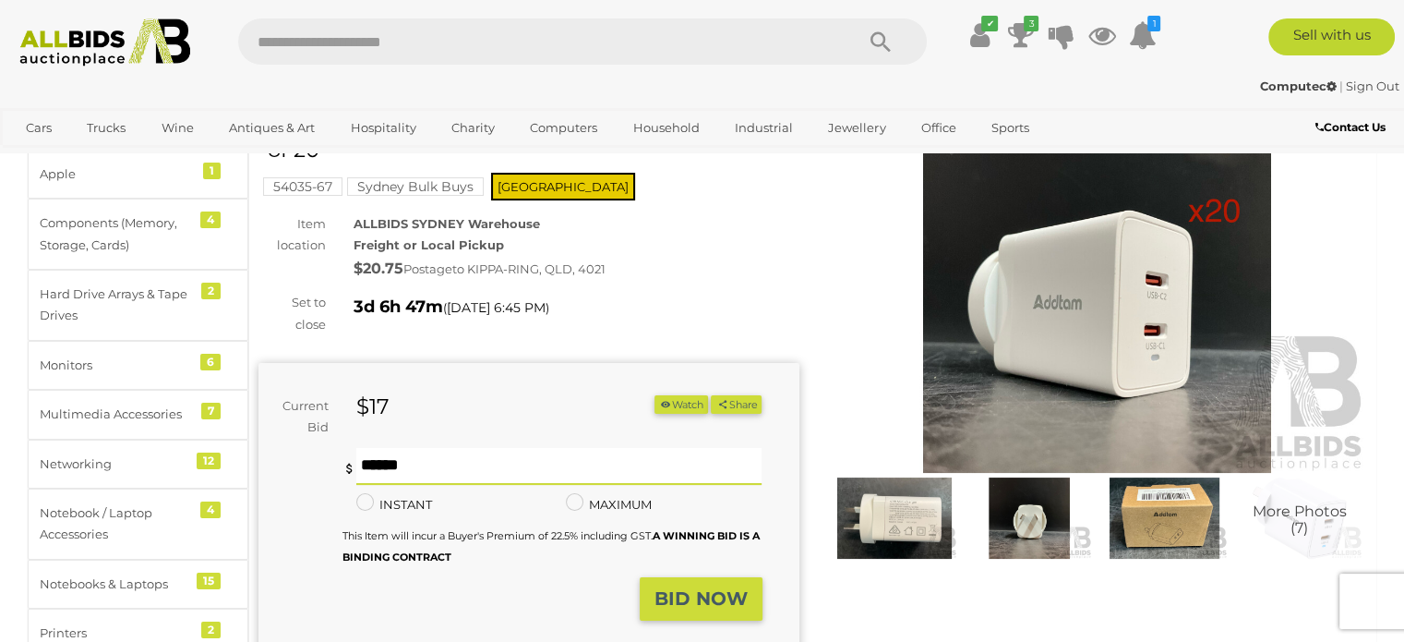
type input "*"
type input "**"
click at [690, 601] on strong "BID NOW" at bounding box center [701, 598] width 93 height 22
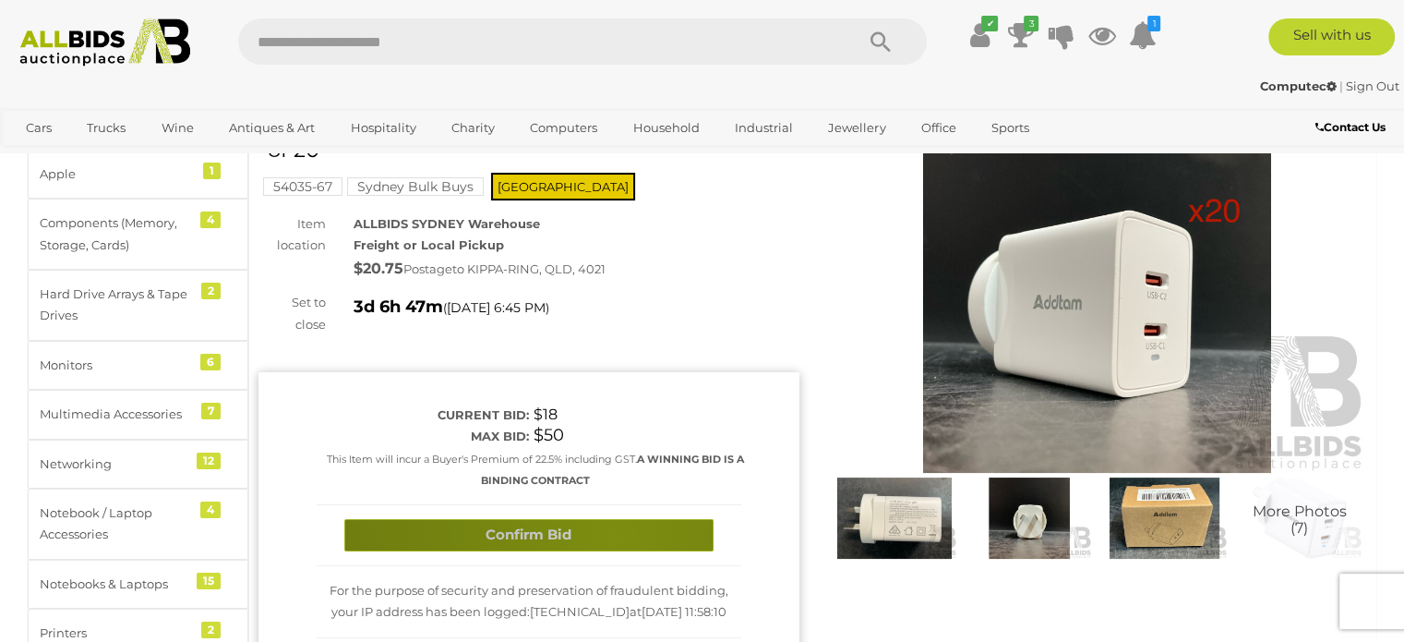
click at [613, 536] on button "Confirm Bid" at bounding box center [528, 535] width 369 height 32
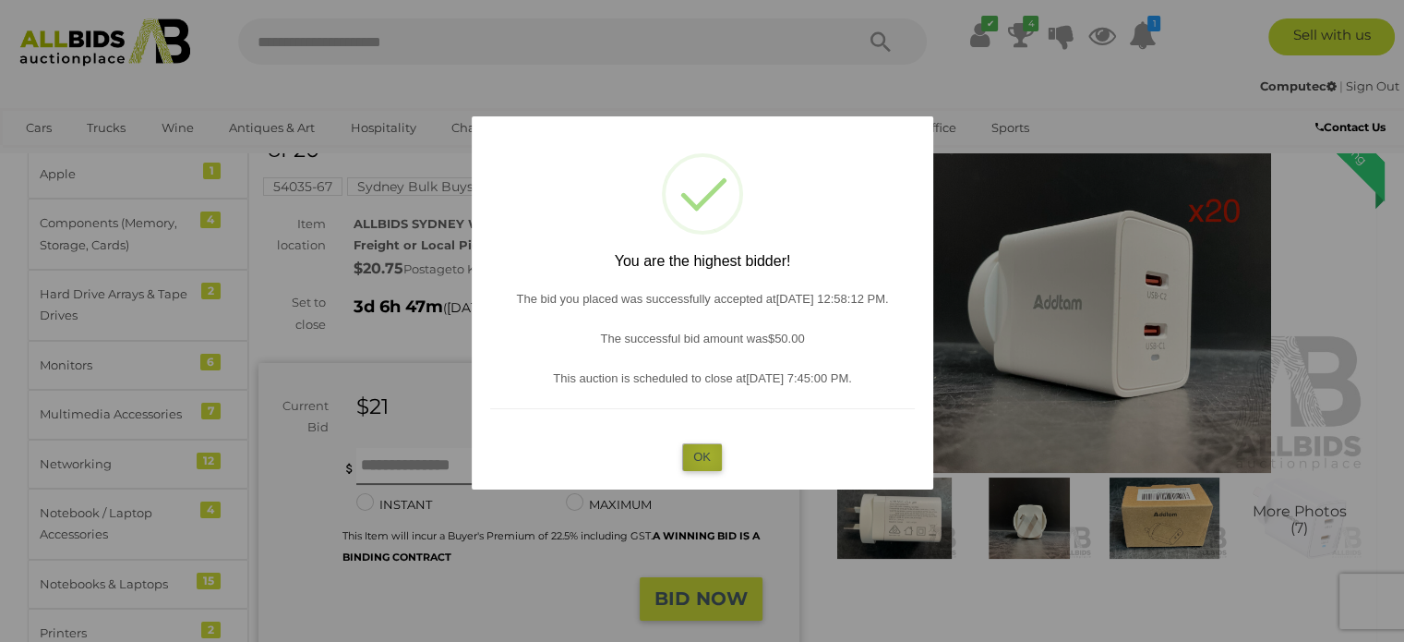
click at [707, 455] on button "OK" at bounding box center [702, 456] width 40 height 27
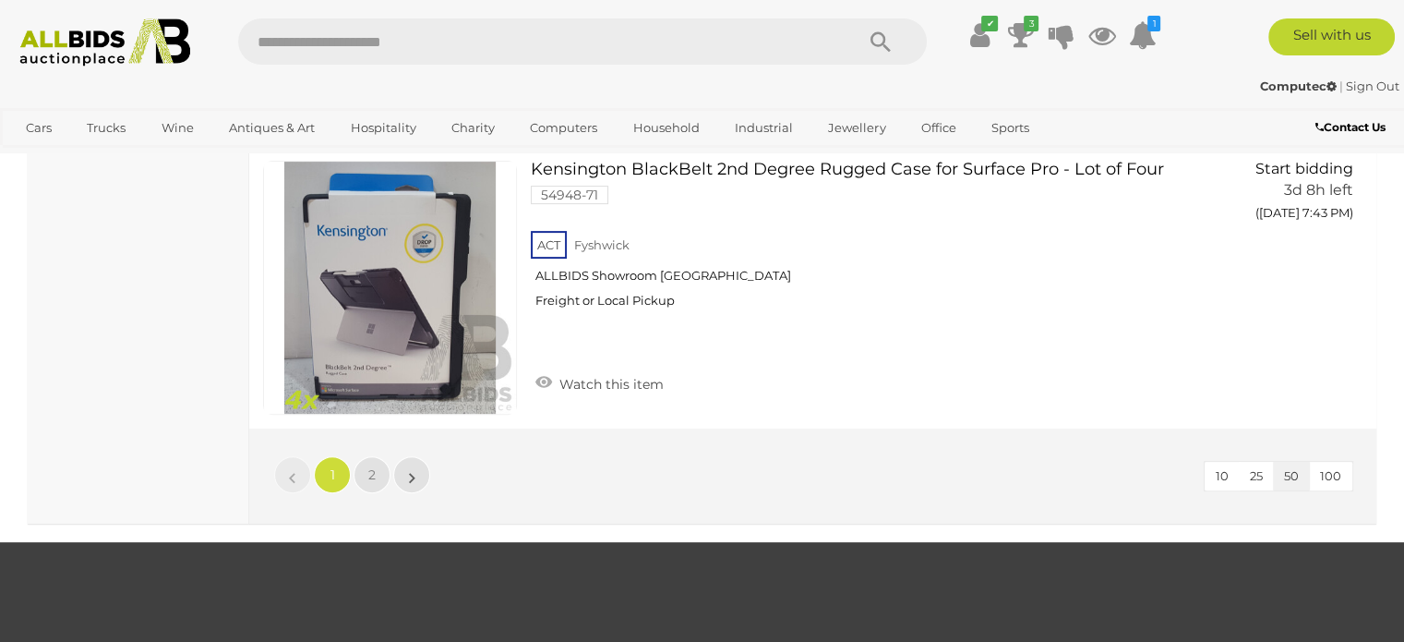
scroll to position [14550, 0]
click at [371, 465] on span "2" at bounding box center [371, 473] width 7 height 17
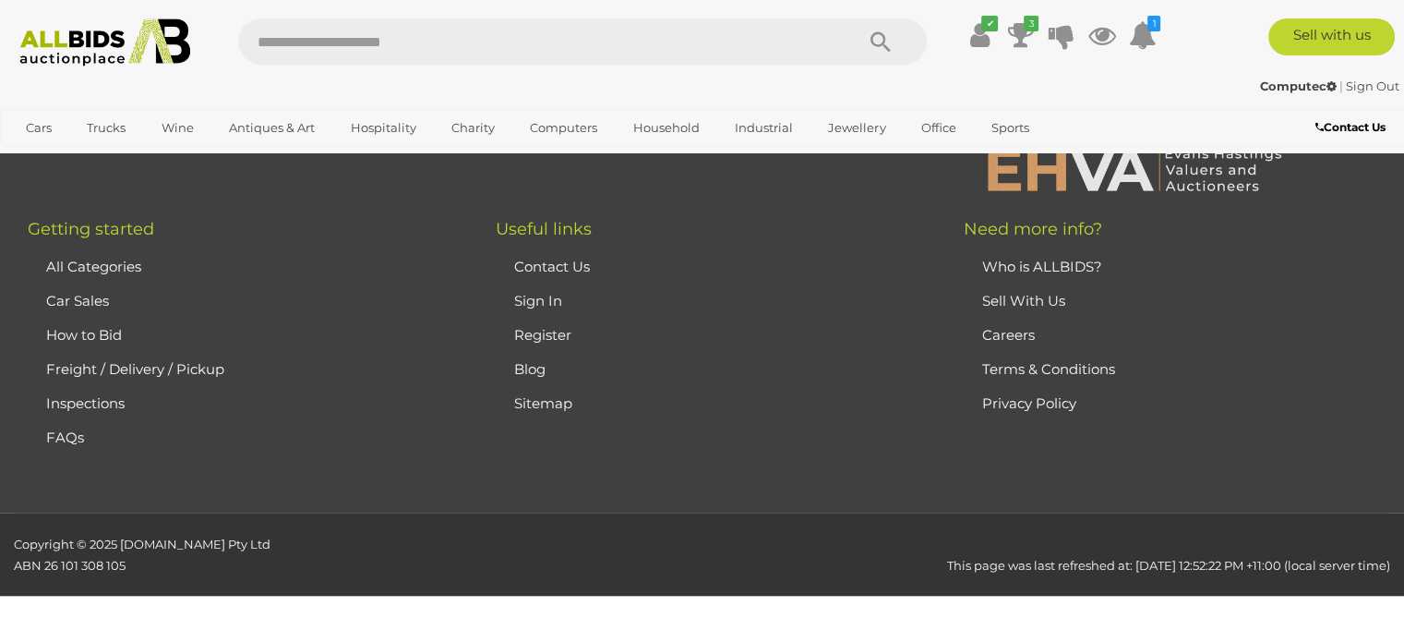
scroll to position [310, 0]
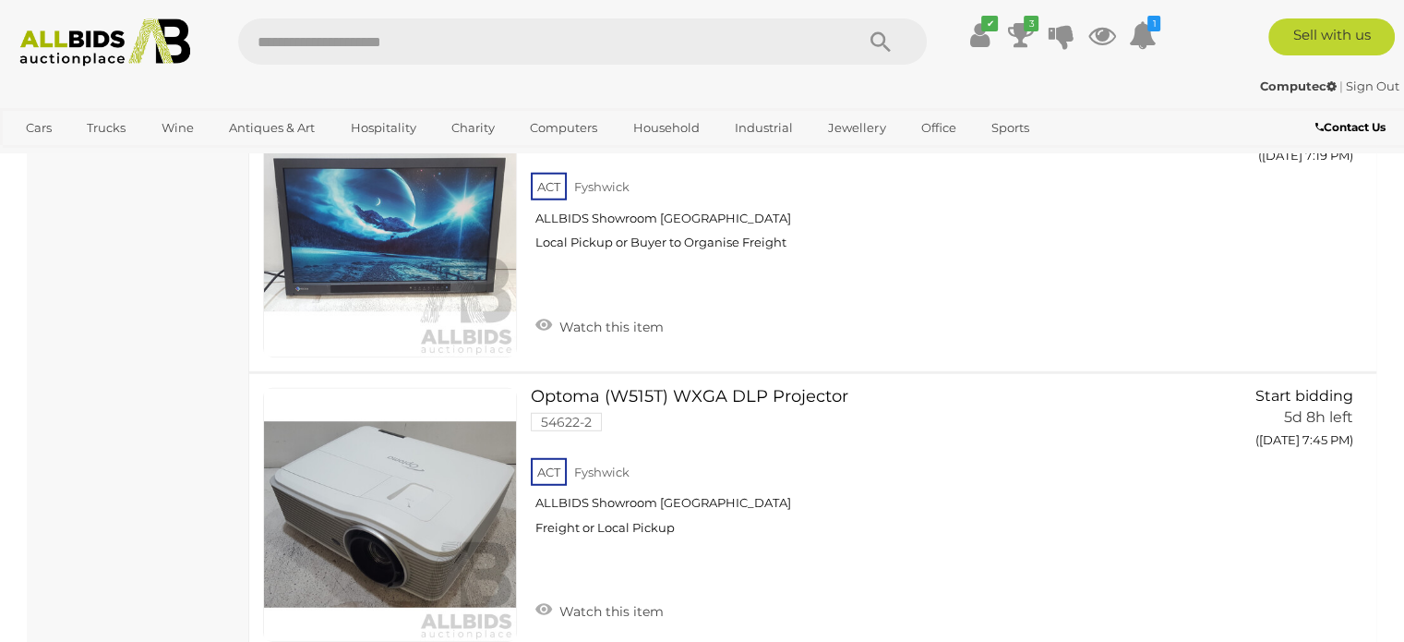
scroll to position [5022, 0]
